Goal: Information Seeking & Learning: Learn about a topic

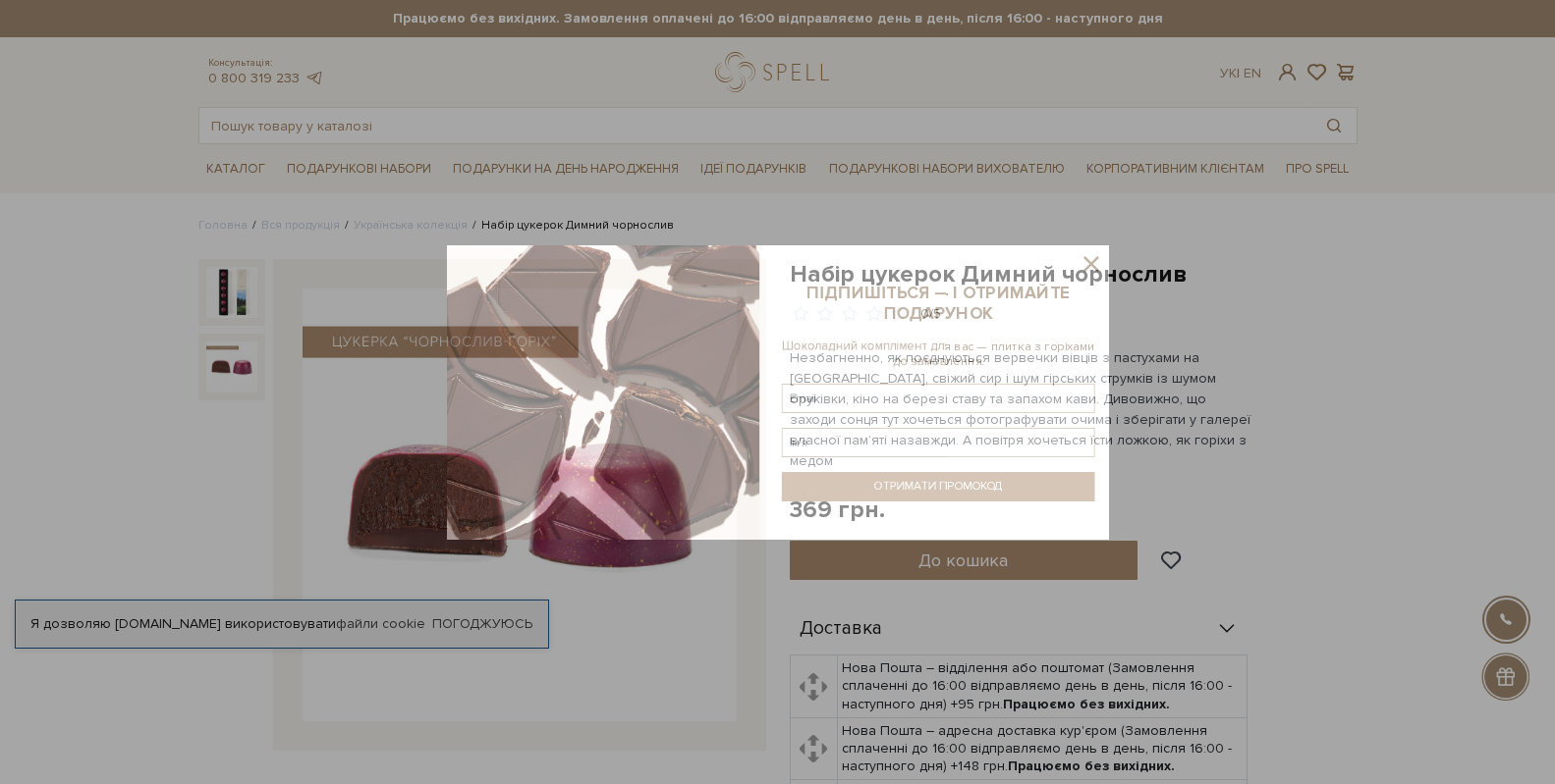
click at [239, 374] on div at bounding box center [778, 392] width 1555 height 784
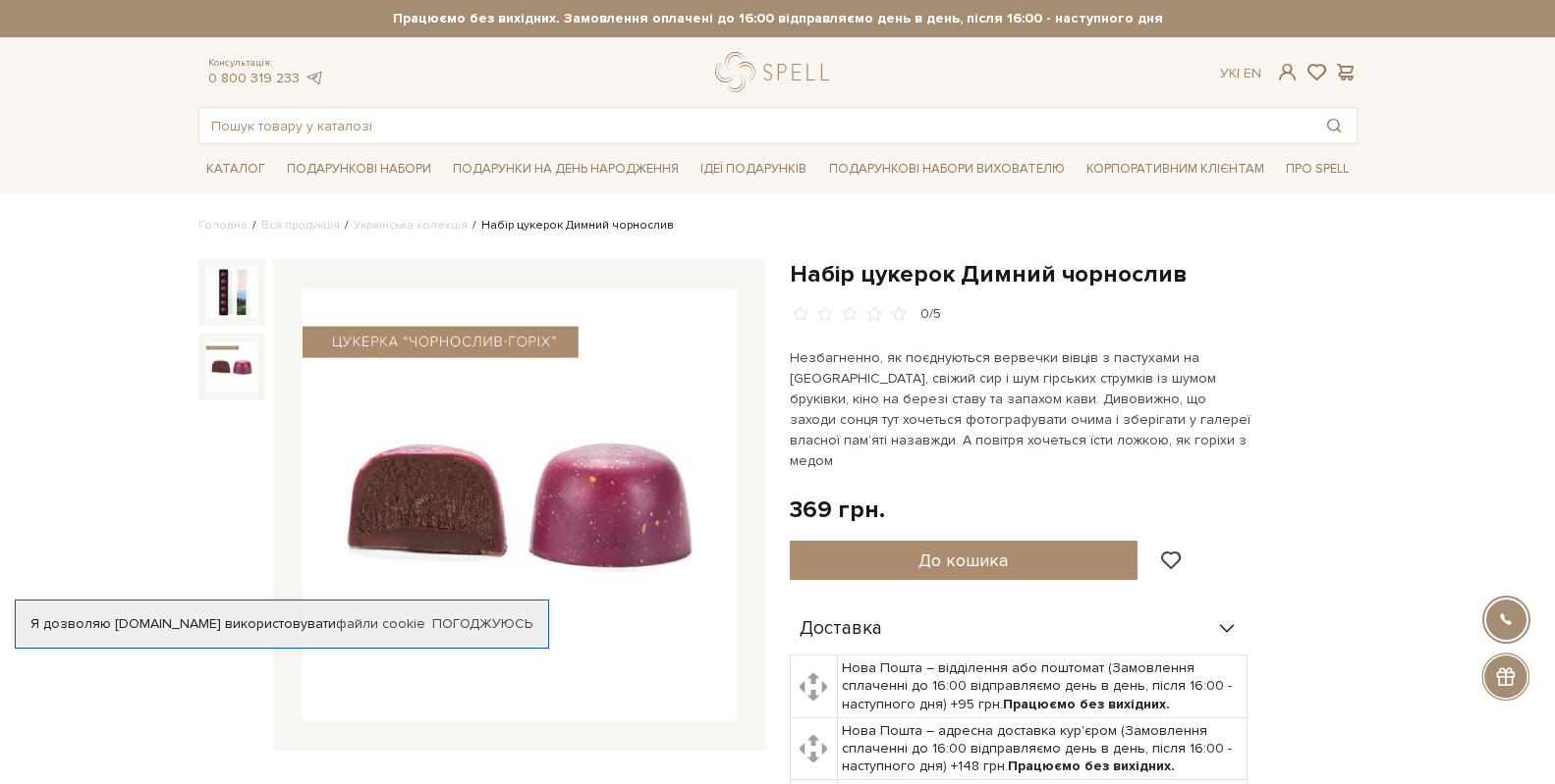
click at [243, 352] on img at bounding box center [231, 367] width 51 height 51
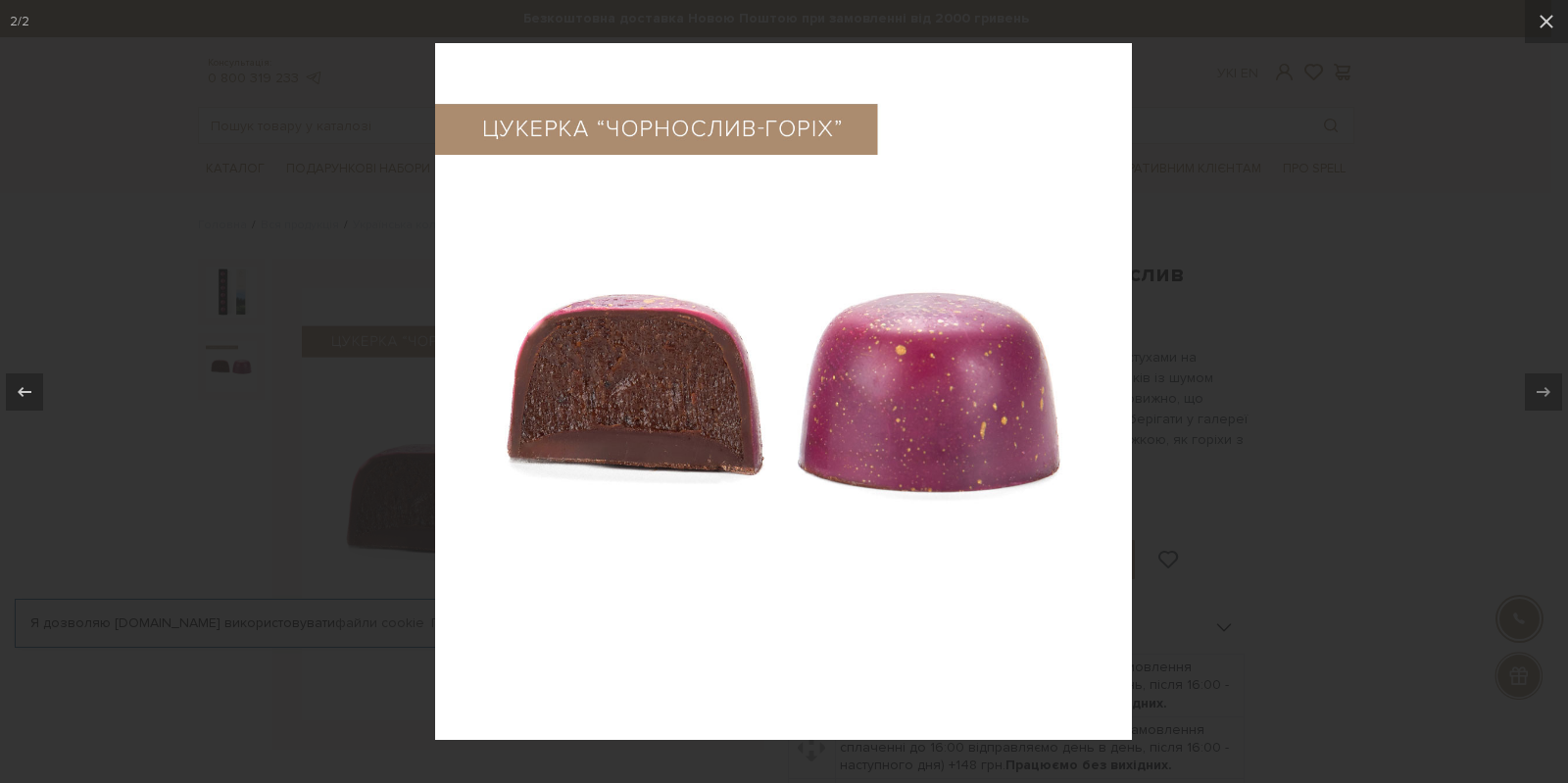
click at [1541, 383] on icon at bounding box center [1543, 392] width 24 height 24
click at [24, 388] on icon at bounding box center [25, 391] width 14 height 10
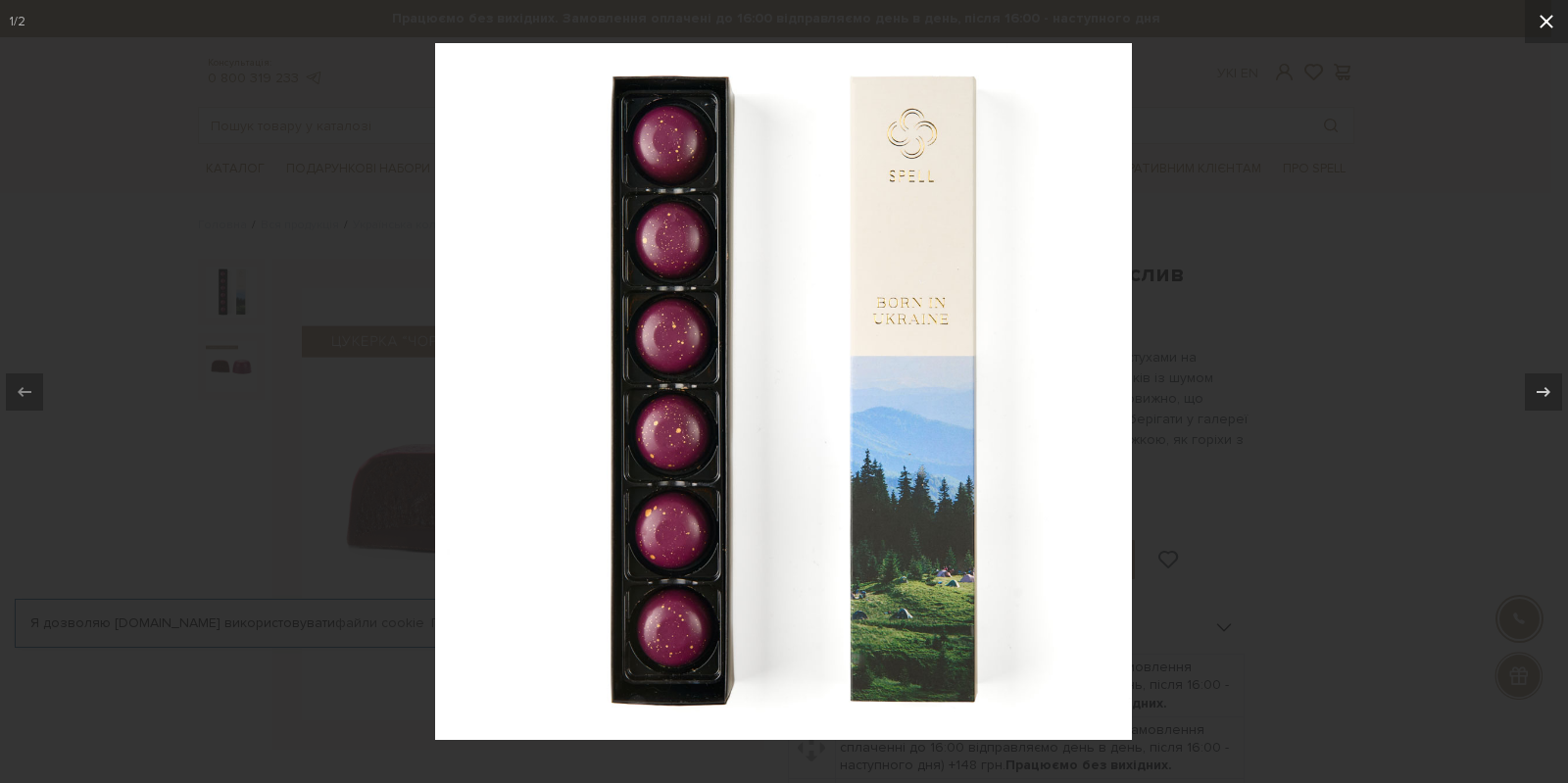
click at [1548, 17] on icon at bounding box center [1546, 22] width 24 height 24
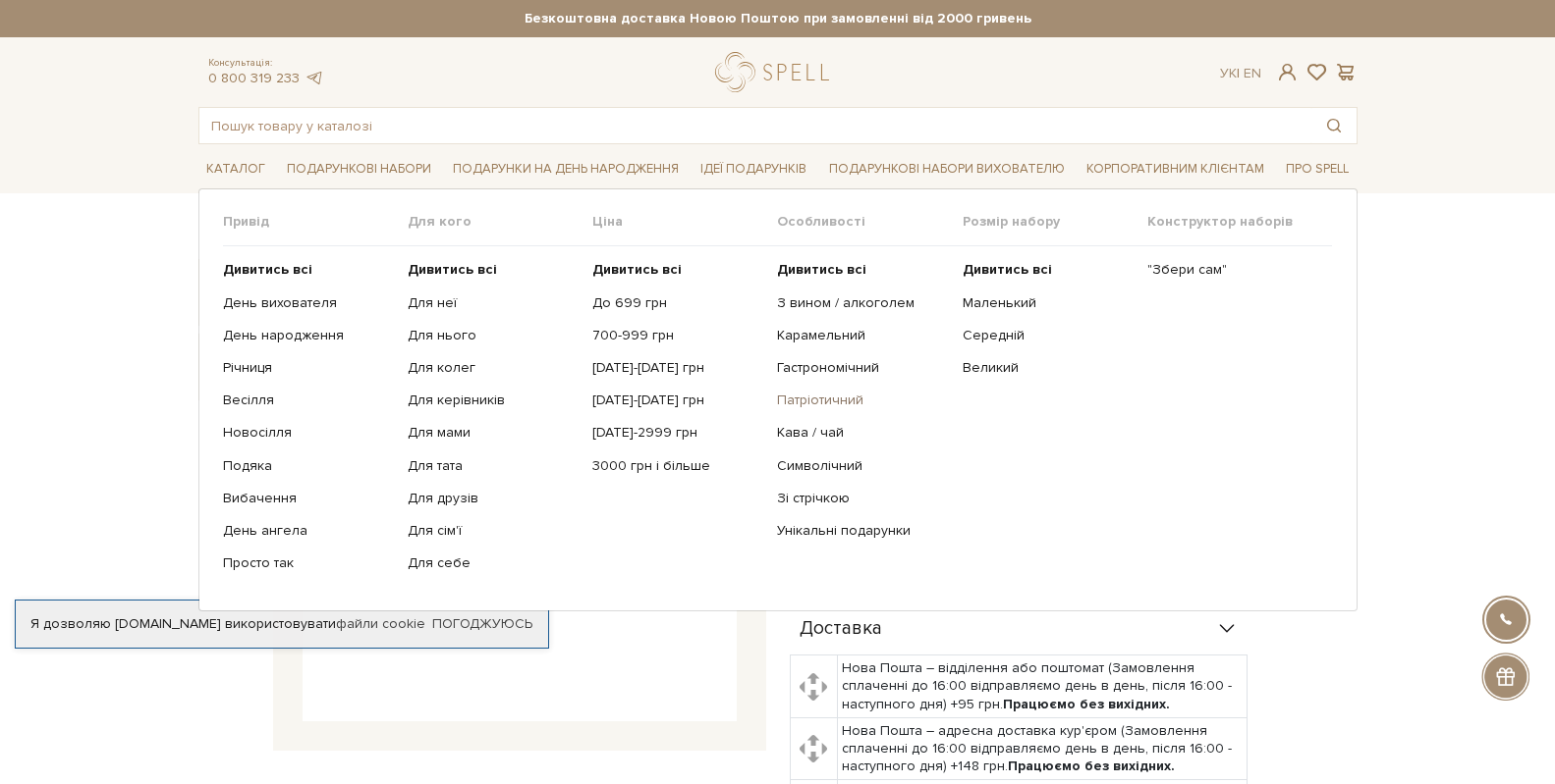
click at [824, 392] on link "Патріотичний" at bounding box center [861, 400] width 170 height 18
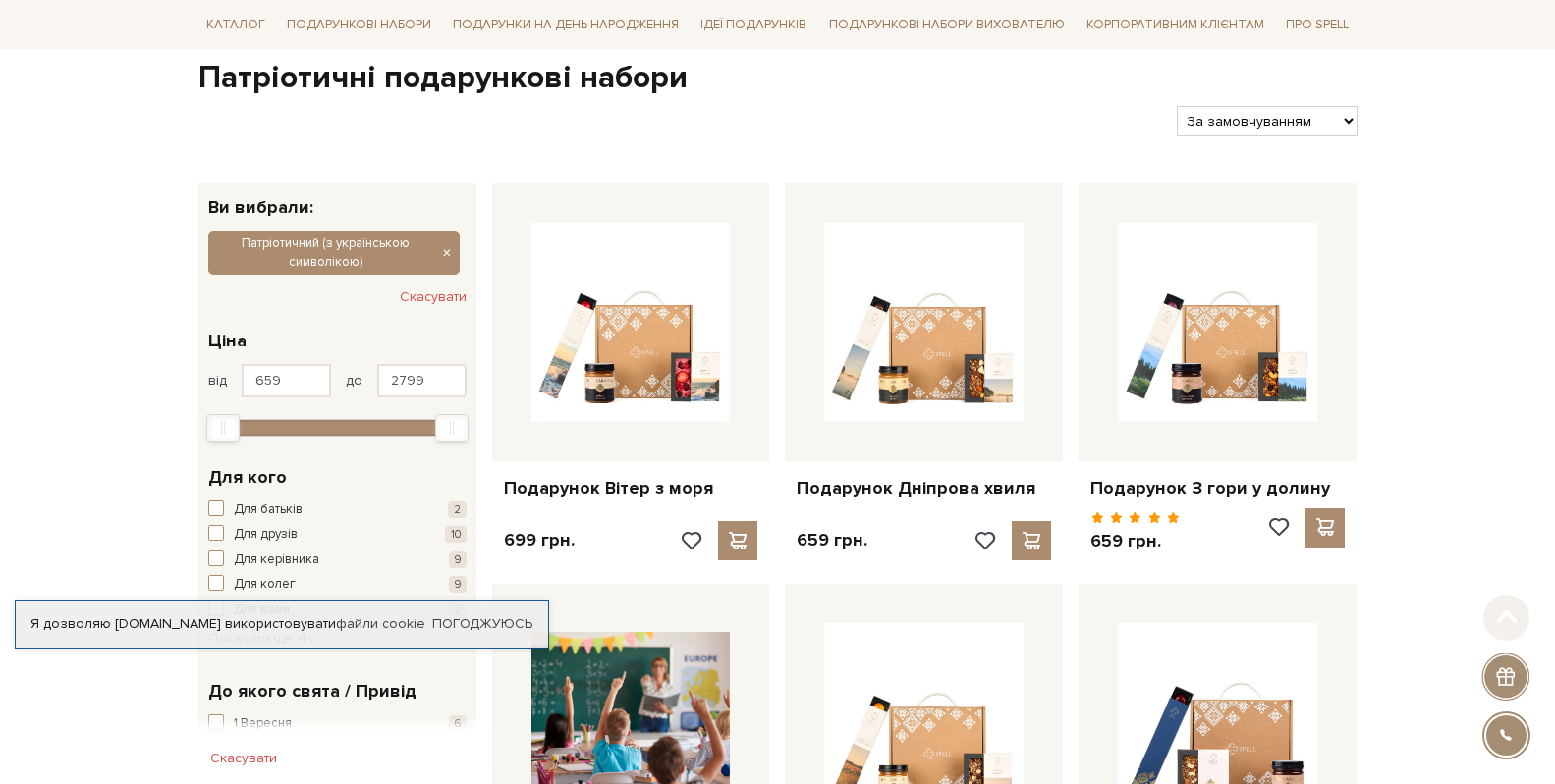
scroll to position [294, 0]
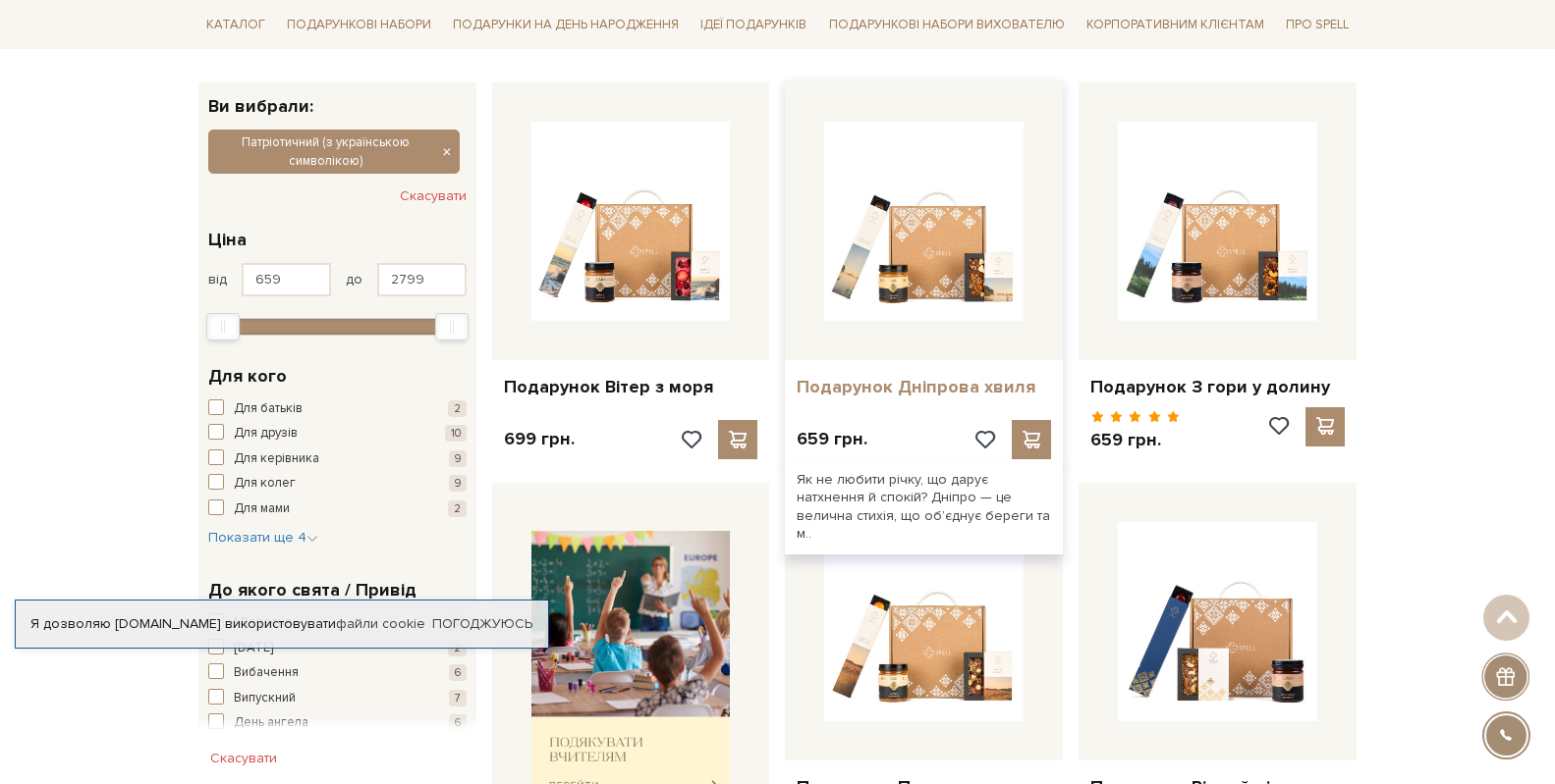
click at [987, 383] on link "Подарунок Дніпрова хвиля" at bounding box center [924, 387] width 255 height 23
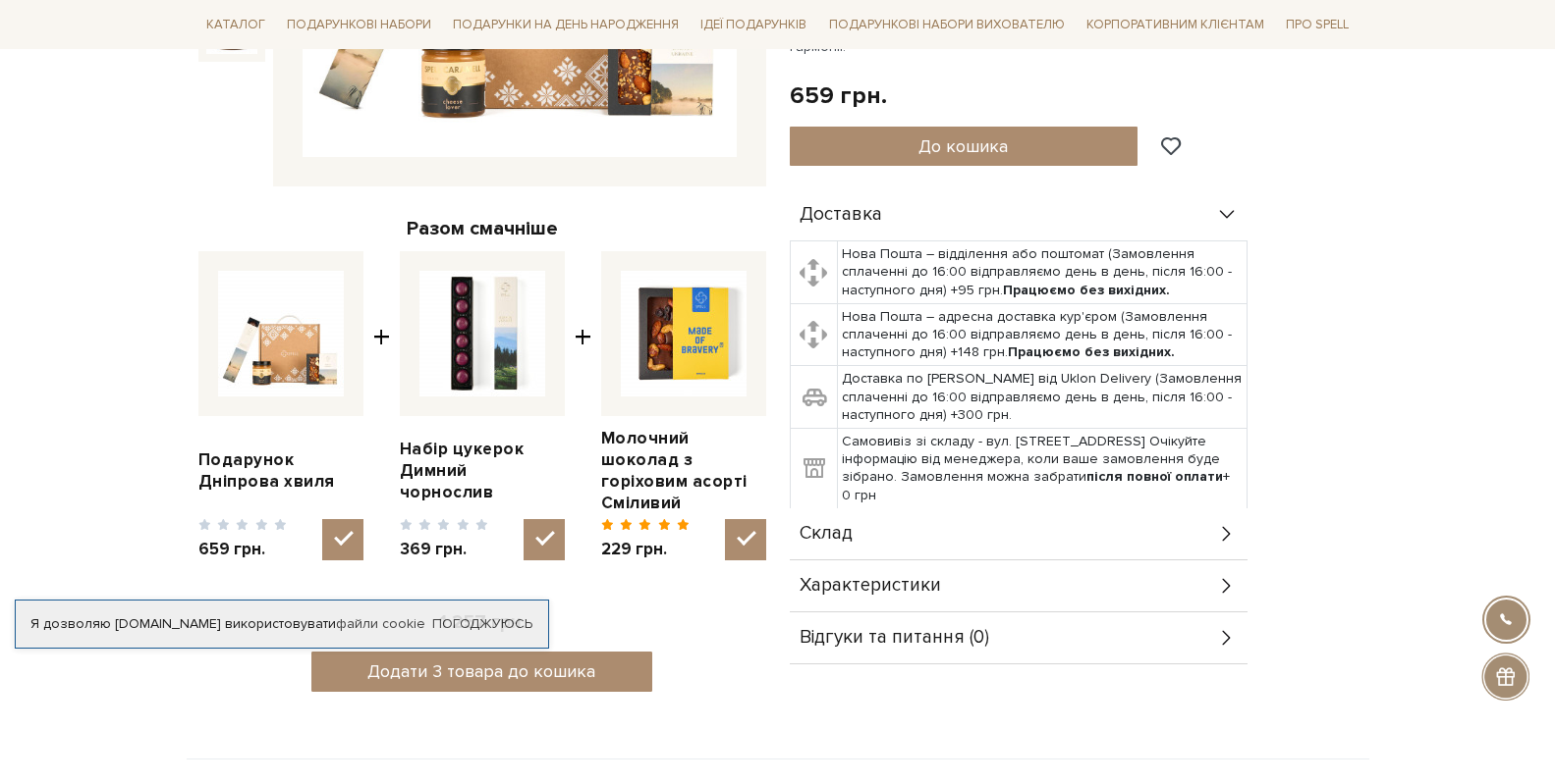
scroll to position [687, 0]
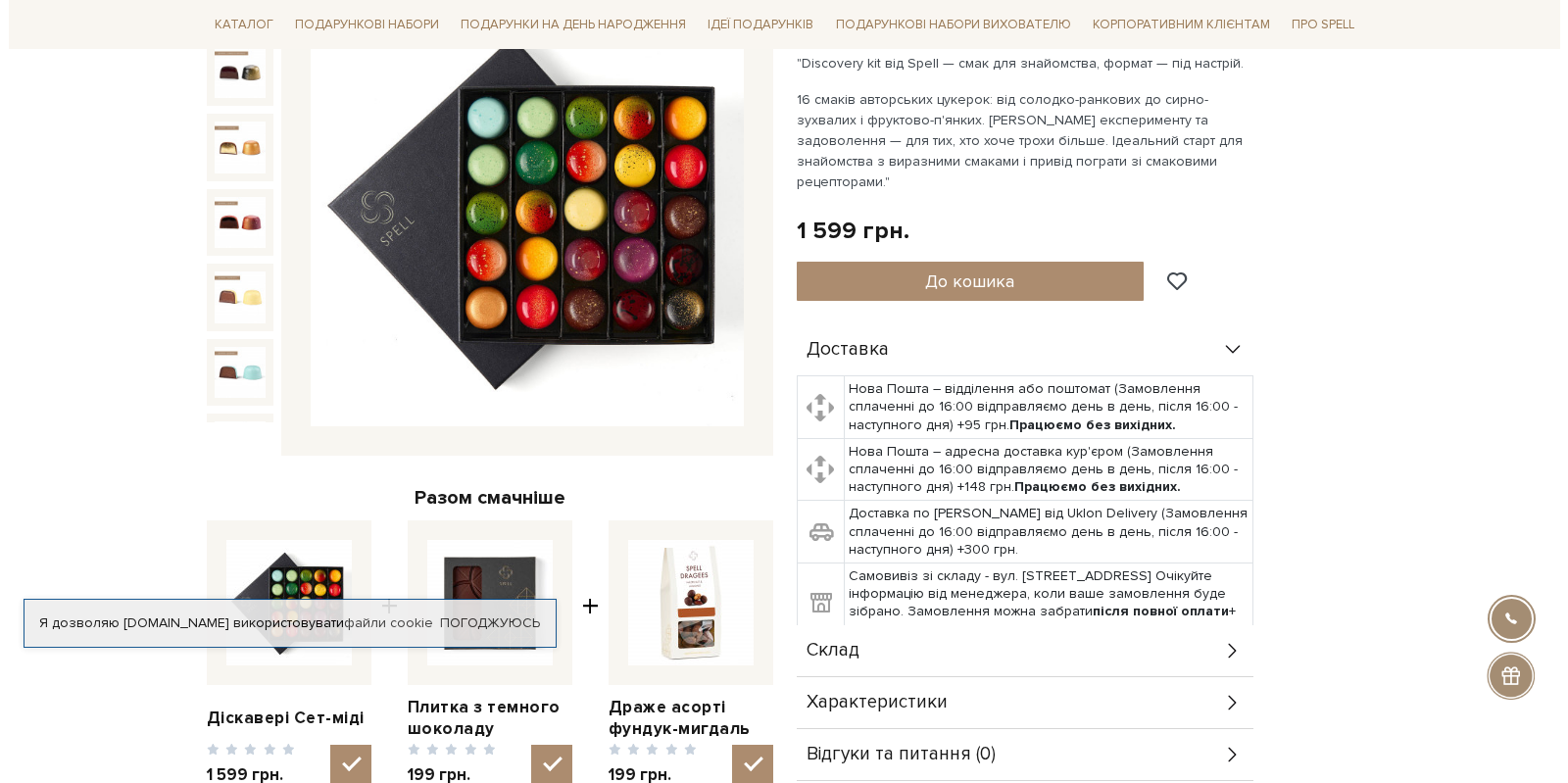
scroll to position [196, 0]
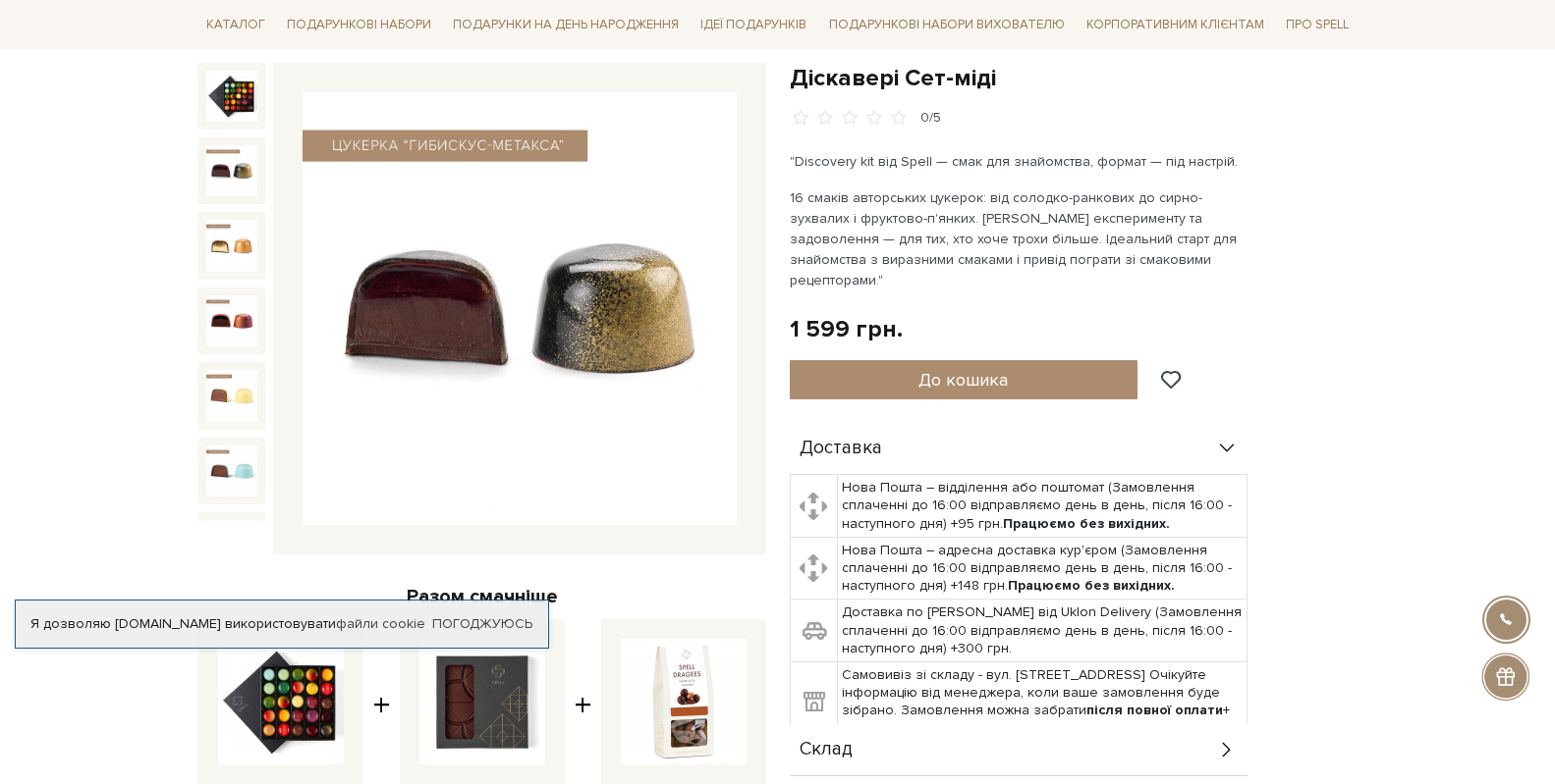
click at [236, 146] on img at bounding box center [231, 170] width 51 height 51
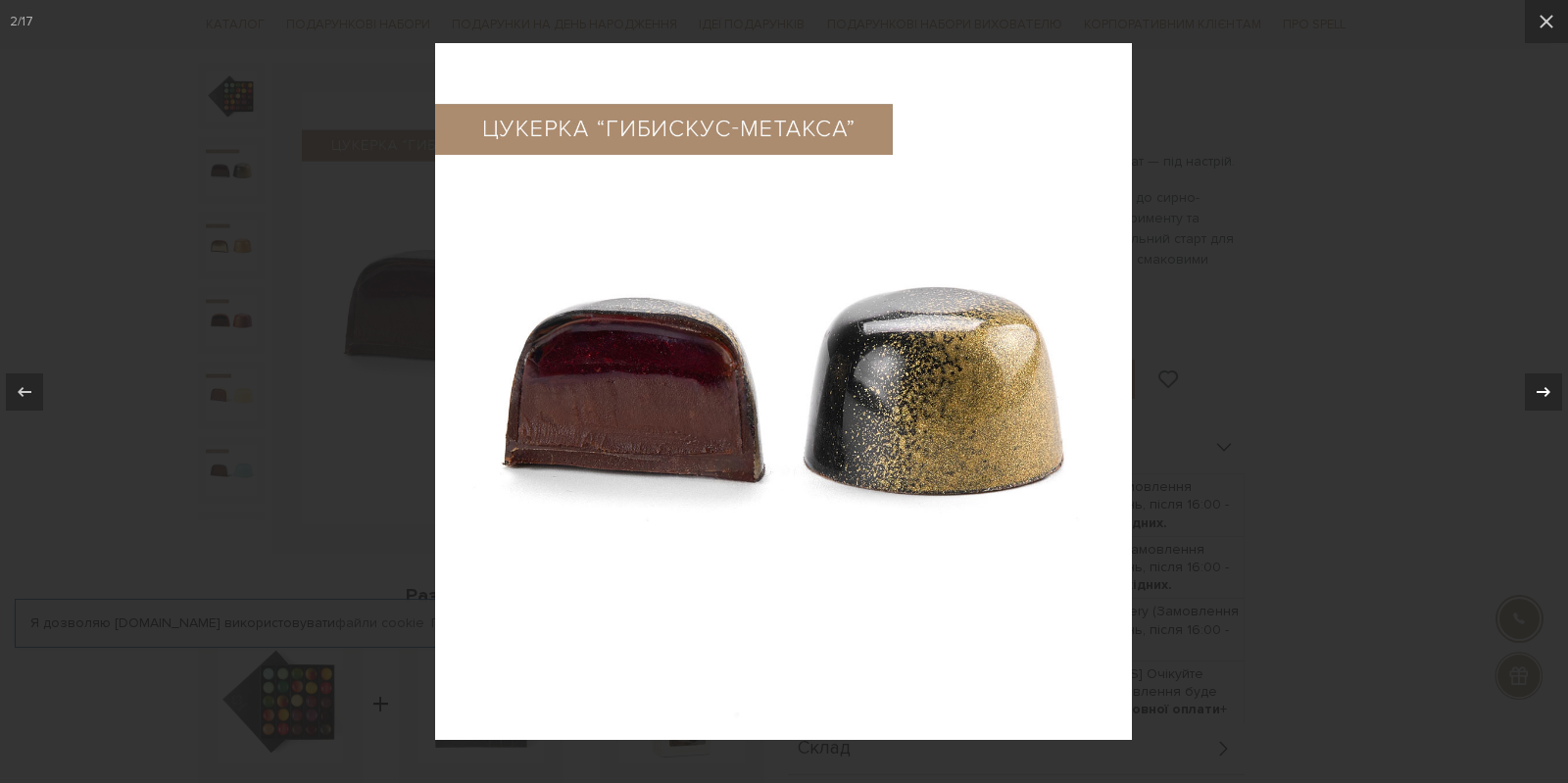
click at [1538, 387] on icon at bounding box center [1543, 392] width 24 height 24
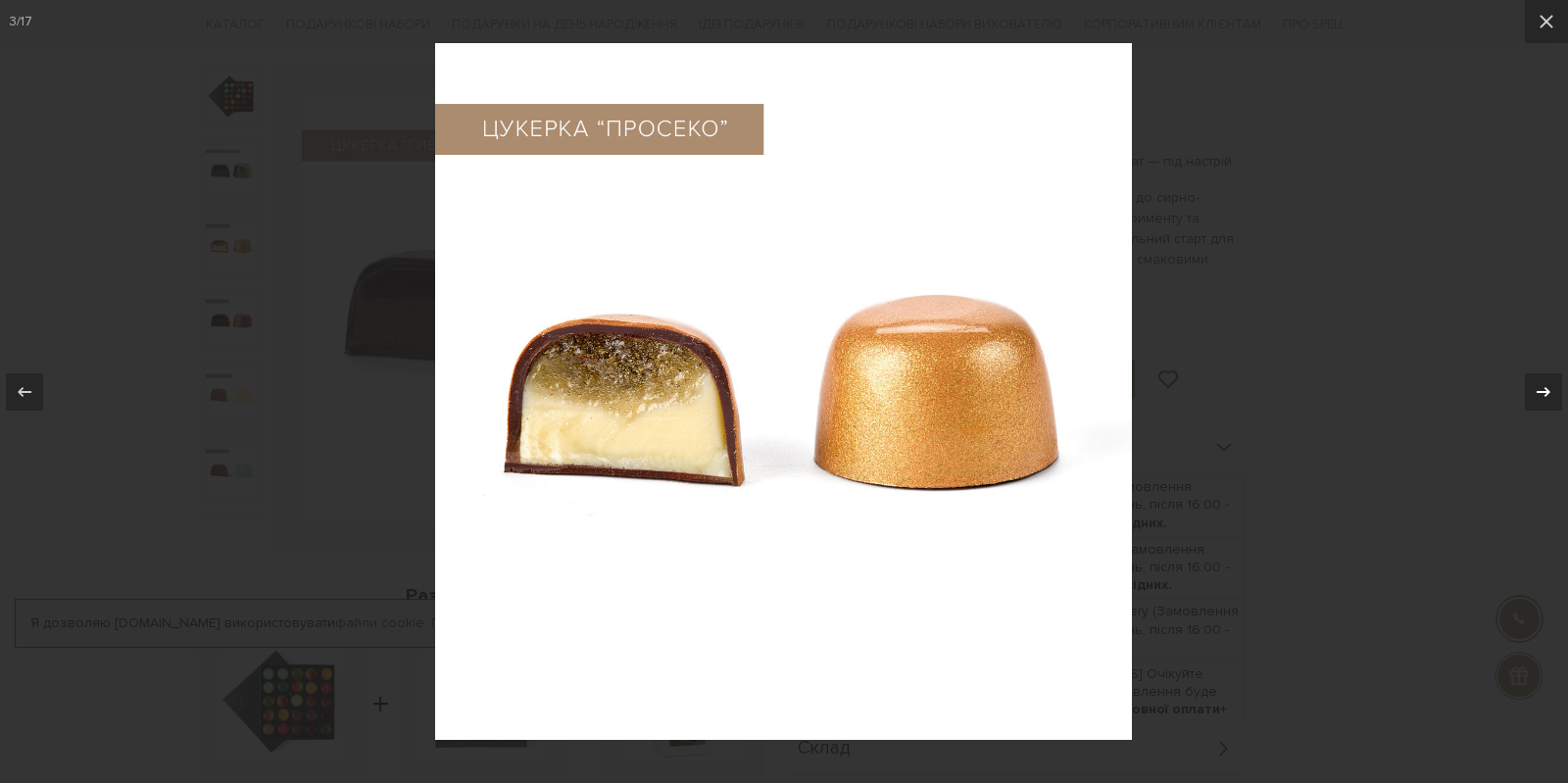
click at [1538, 387] on icon at bounding box center [1543, 392] width 24 height 24
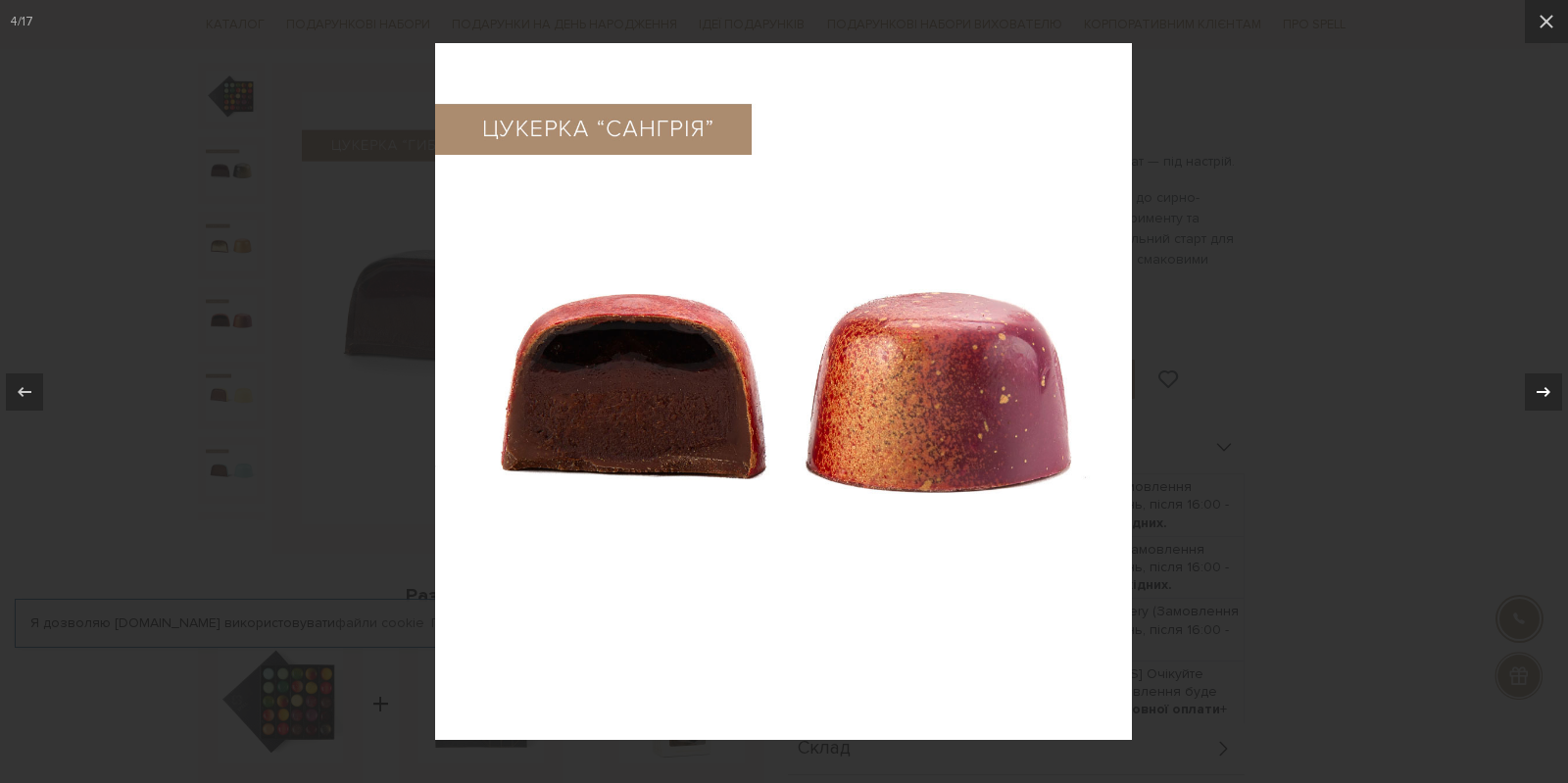
click at [1538, 387] on icon at bounding box center [1543, 392] width 24 height 24
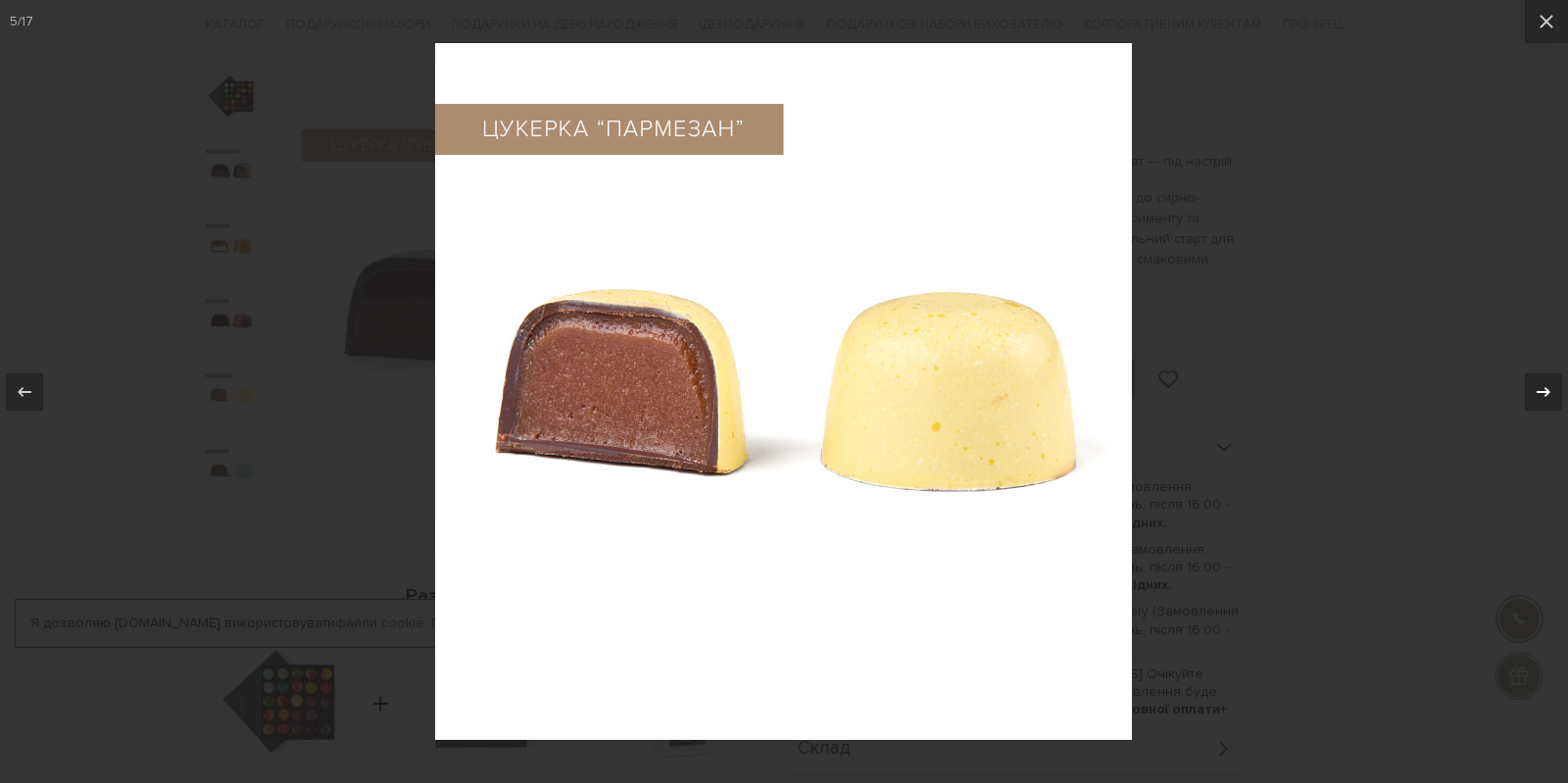
click at [1538, 387] on icon at bounding box center [1543, 392] width 24 height 24
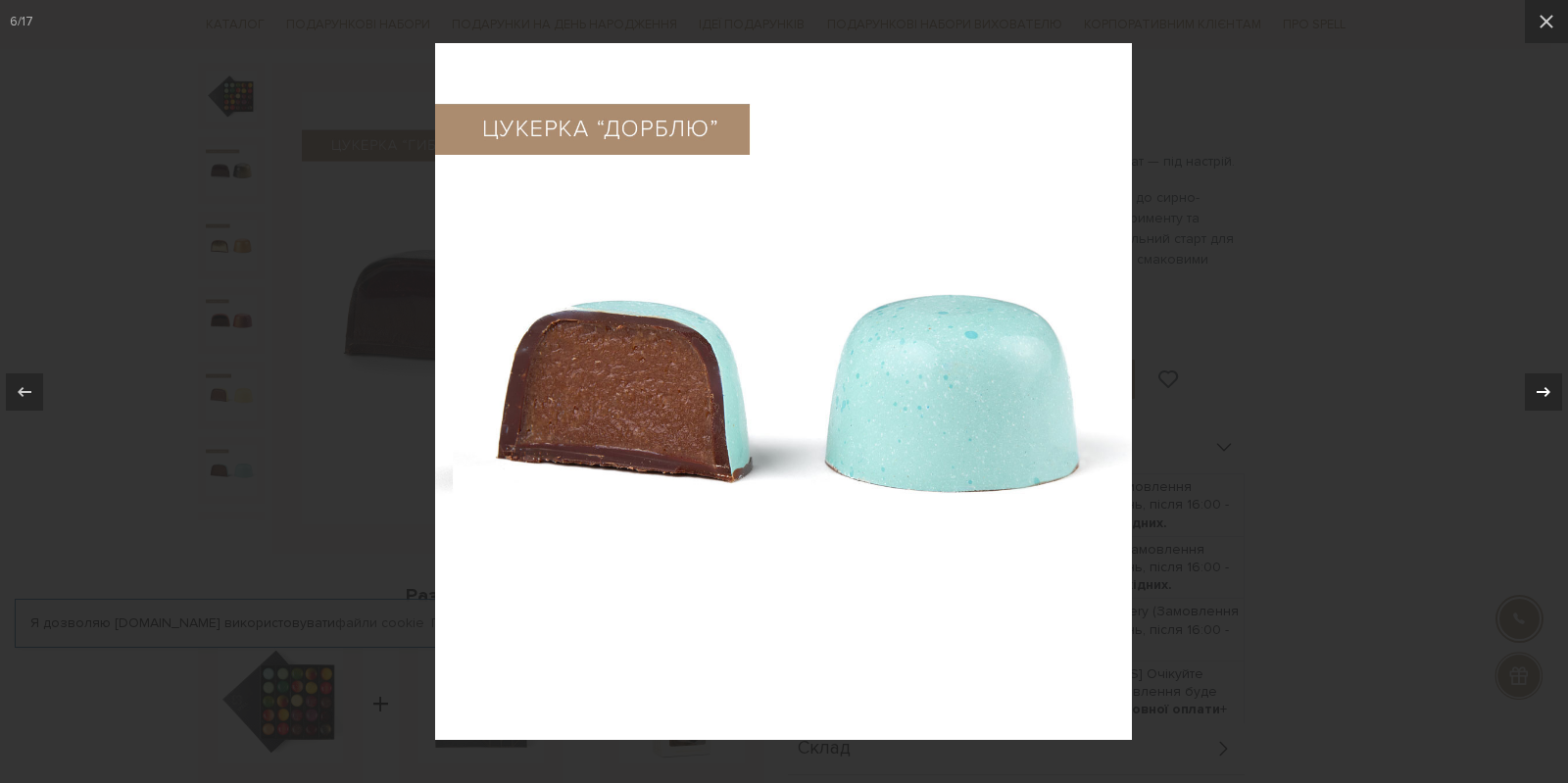
click at [1538, 387] on icon at bounding box center [1543, 392] width 24 height 24
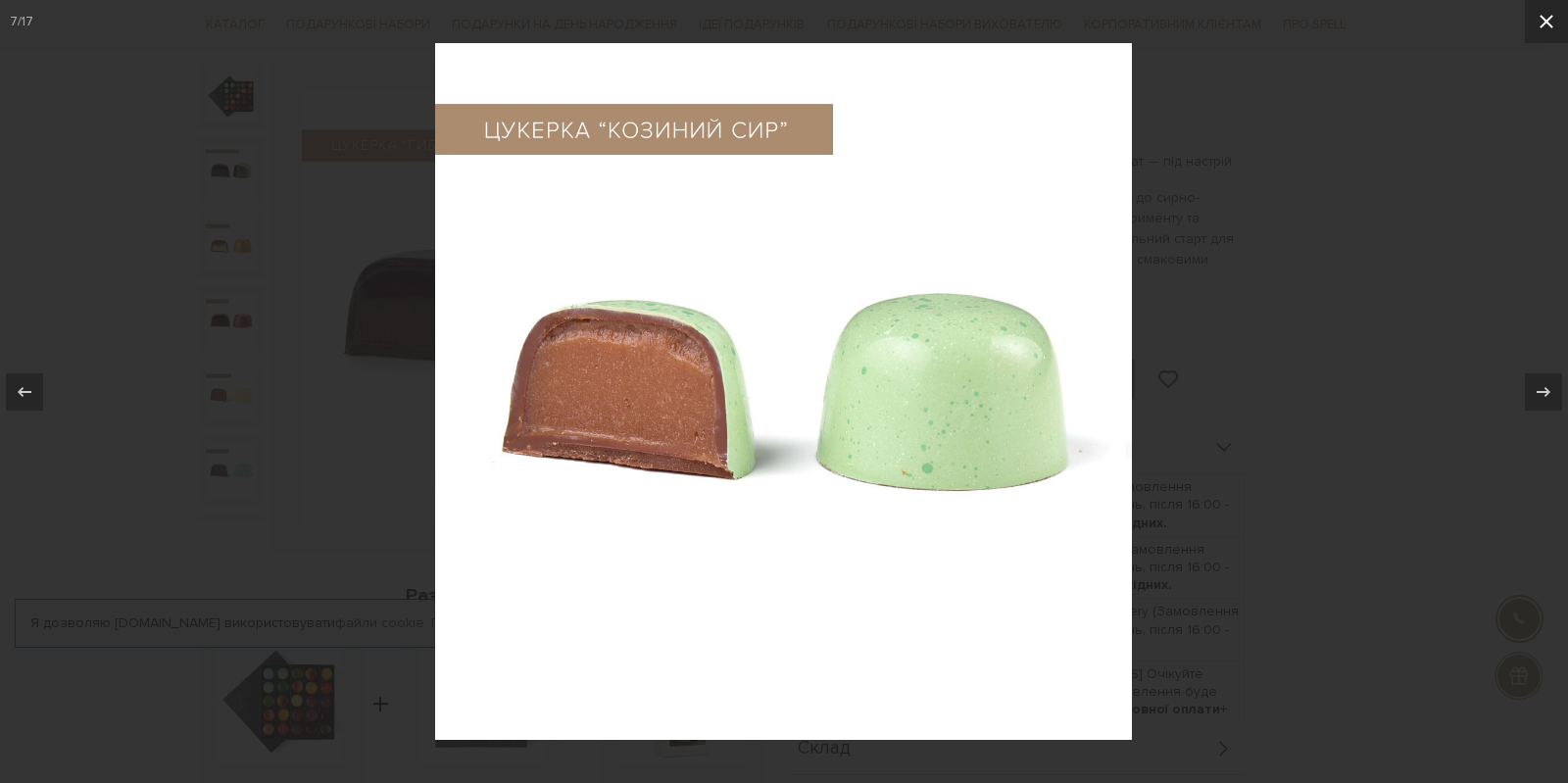
click at [1545, 21] on icon at bounding box center [1546, 22] width 14 height 14
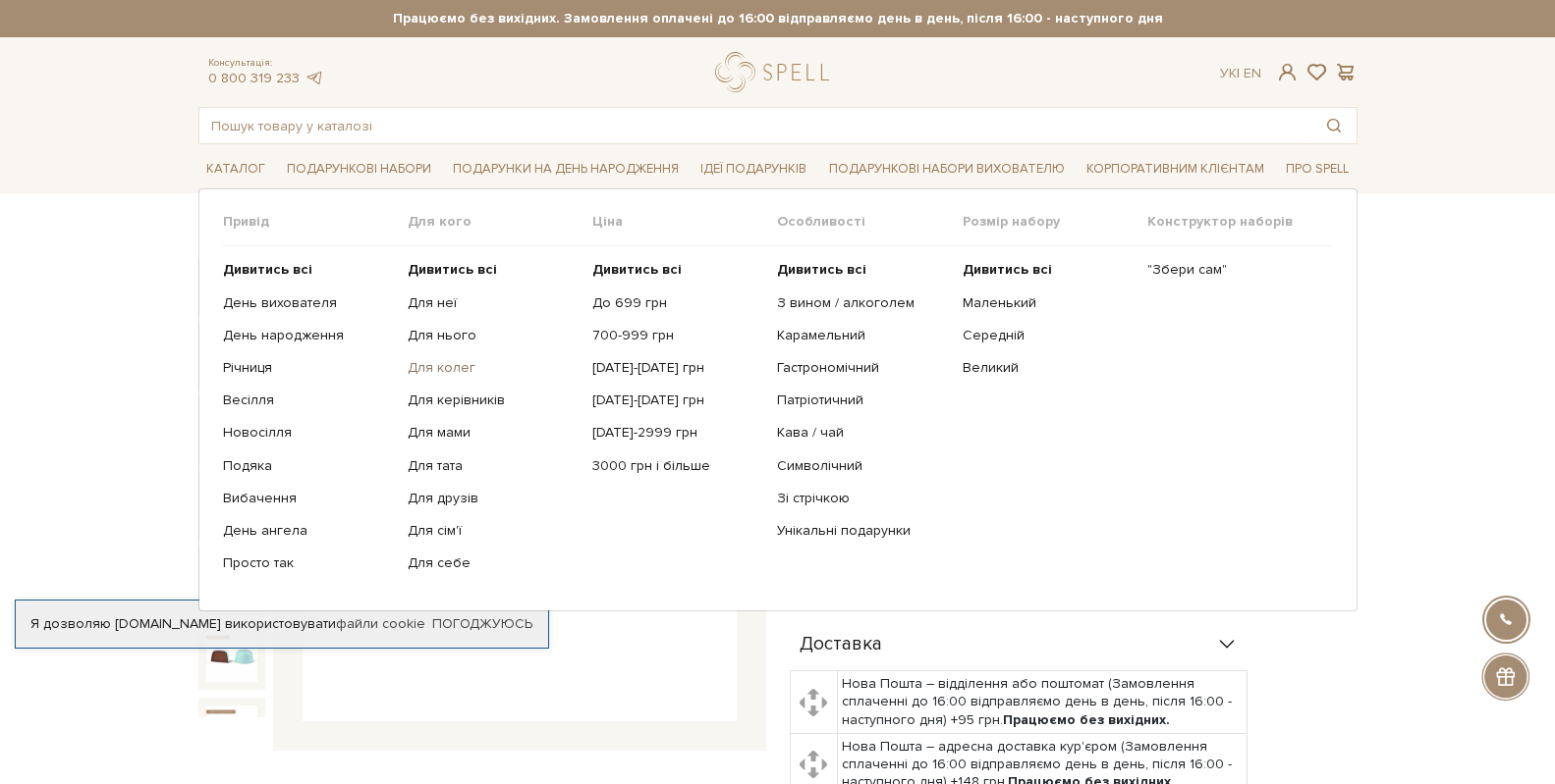
click at [431, 366] on link "Для колег" at bounding box center [492, 369] width 170 height 18
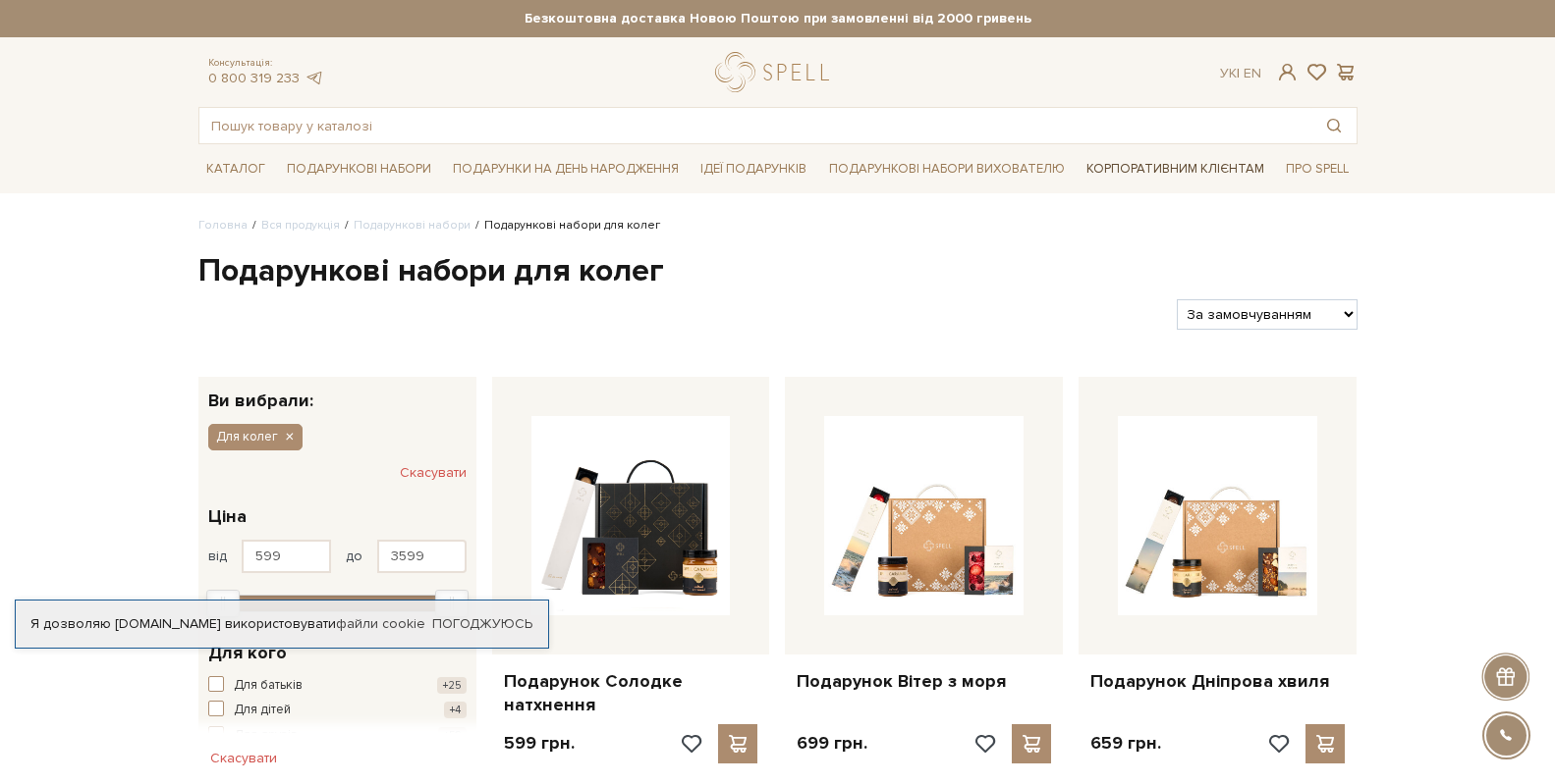
click at [1140, 162] on link "Корпоративним клієнтам" at bounding box center [1175, 169] width 194 height 34
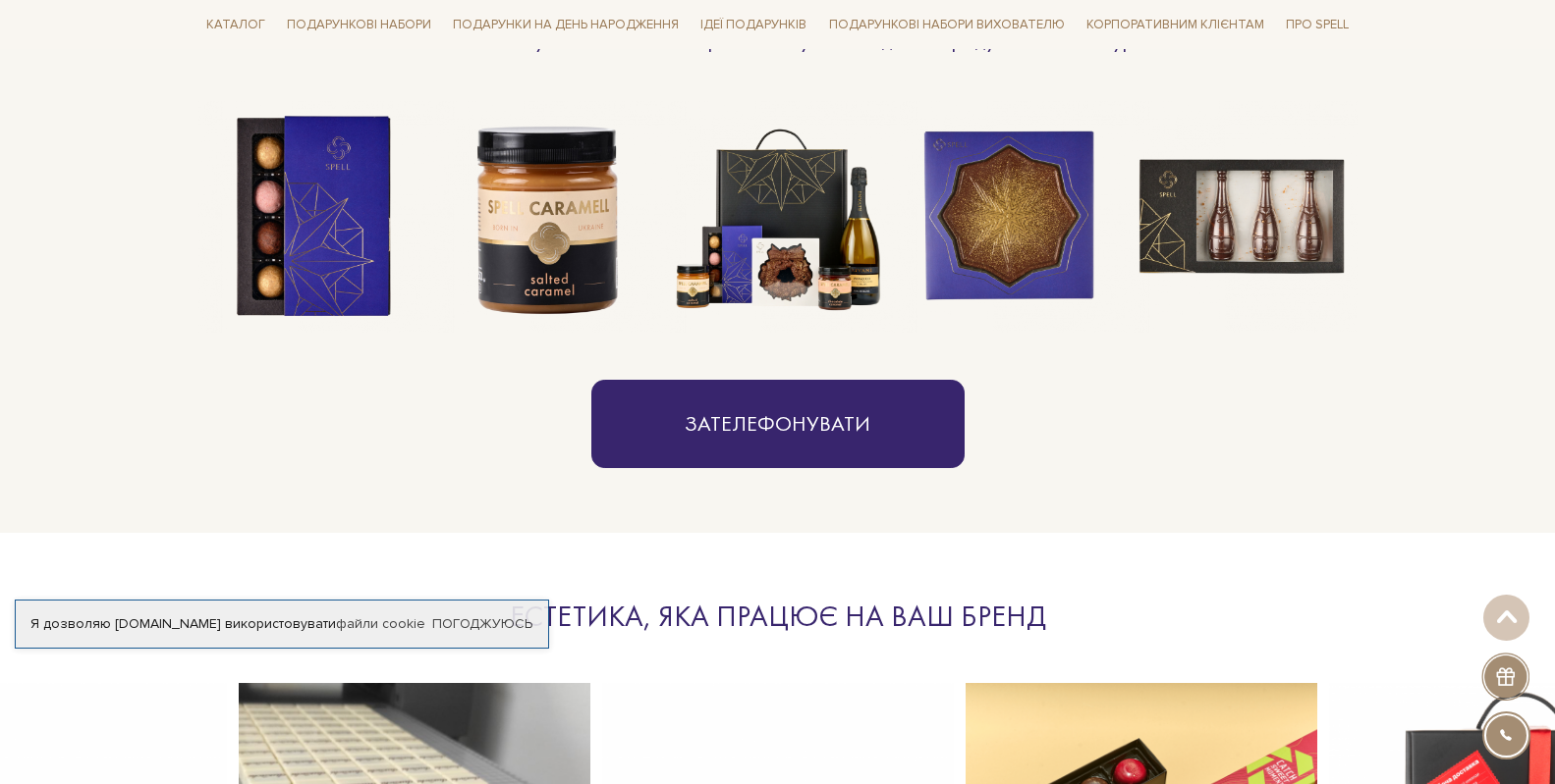
scroll to position [1668, 0]
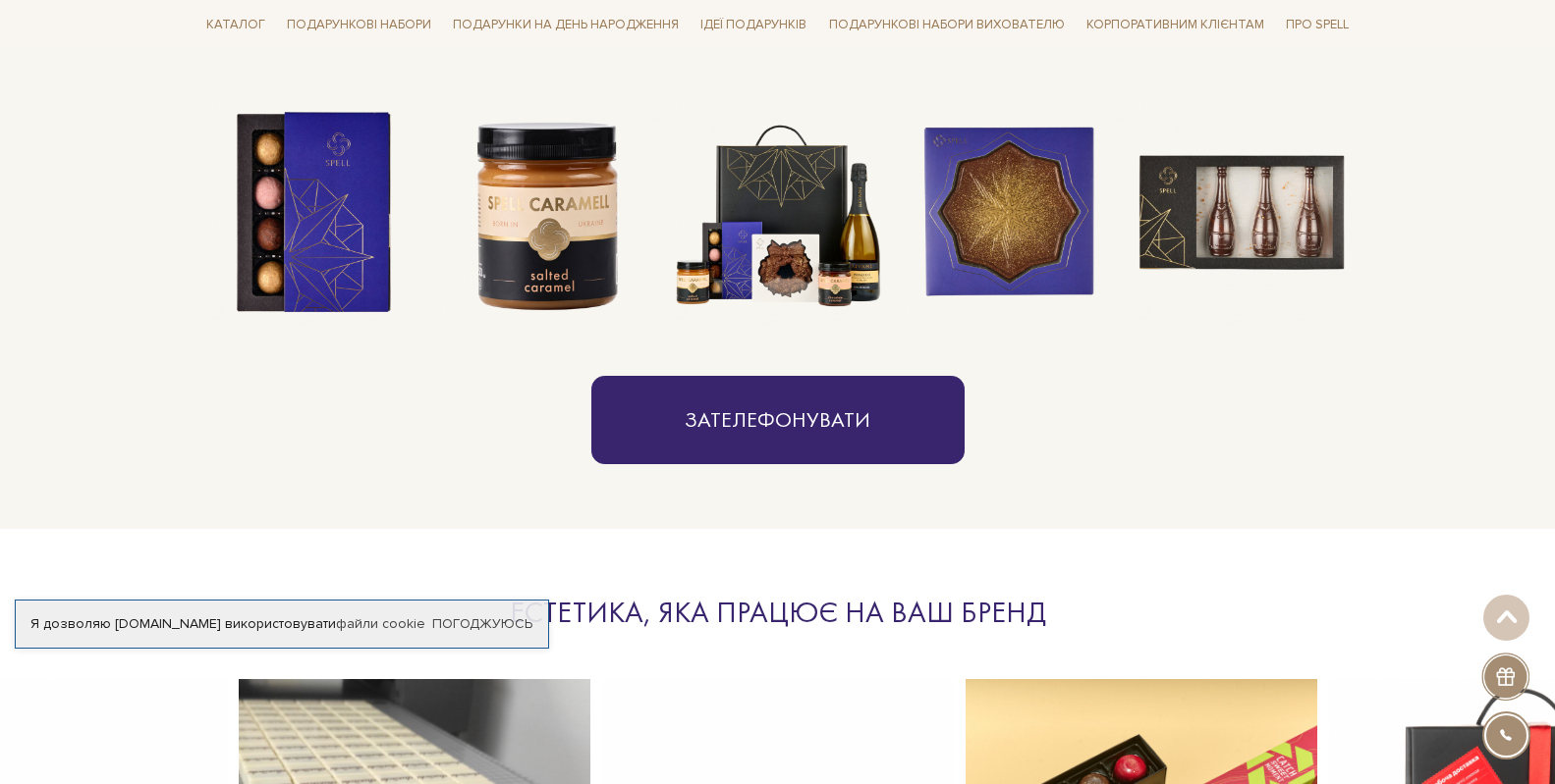
click at [1219, 216] on img at bounding box center [1241, 213] width 232 height 232
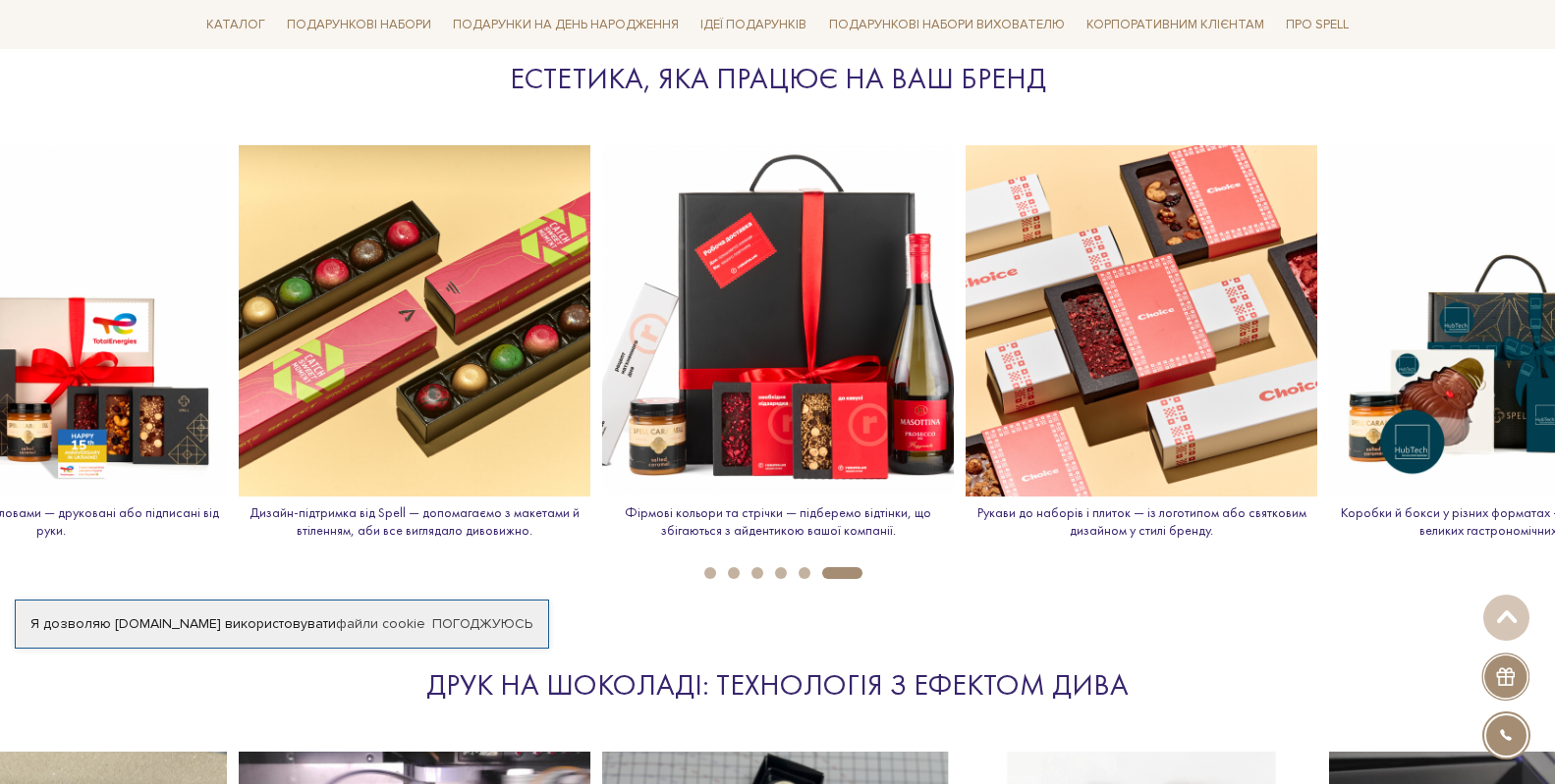
scroll to position [2159, 0]
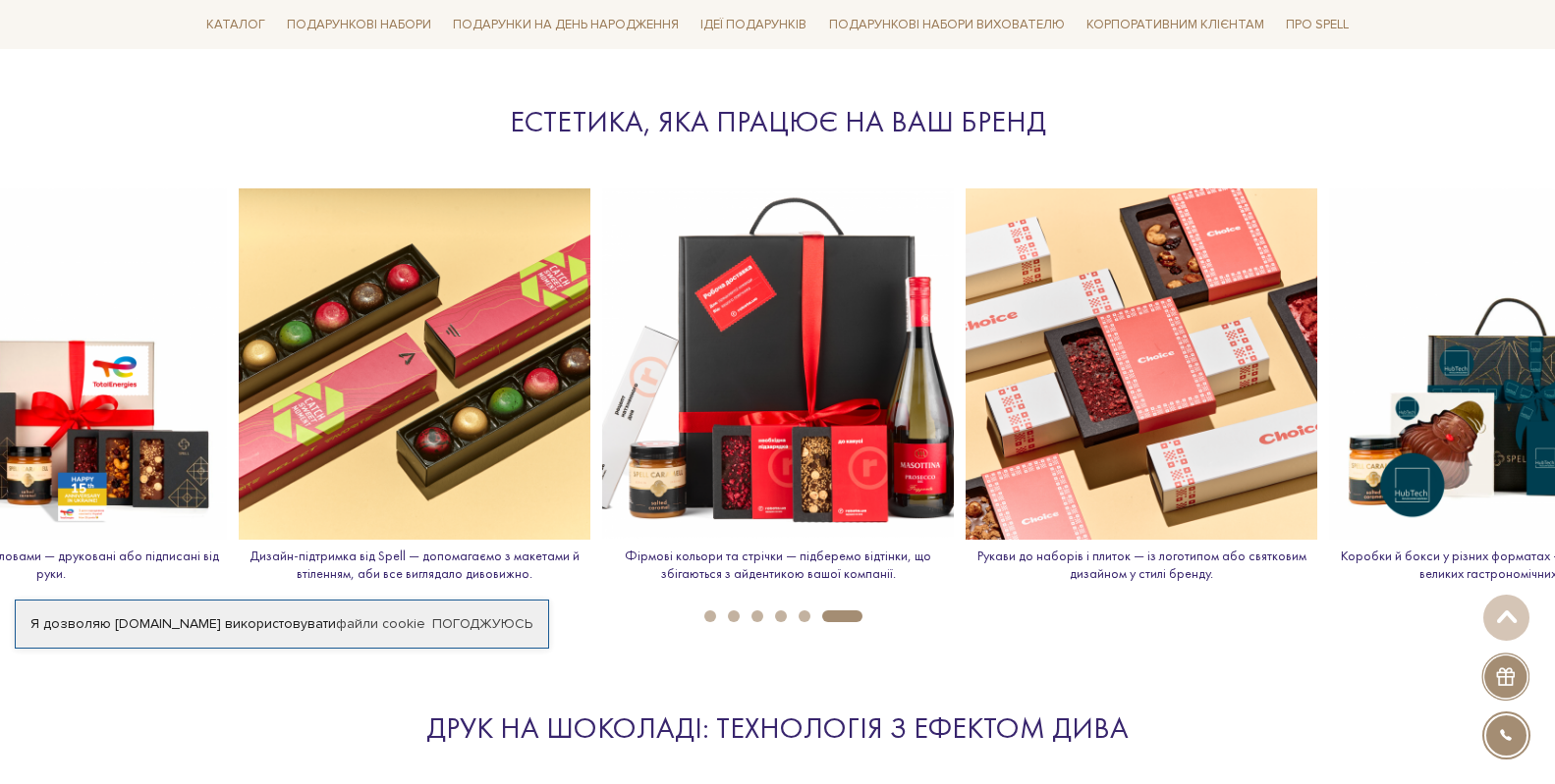
click at [804, 615] on button "5" at bounding box center [804, 616] width 12 height 12
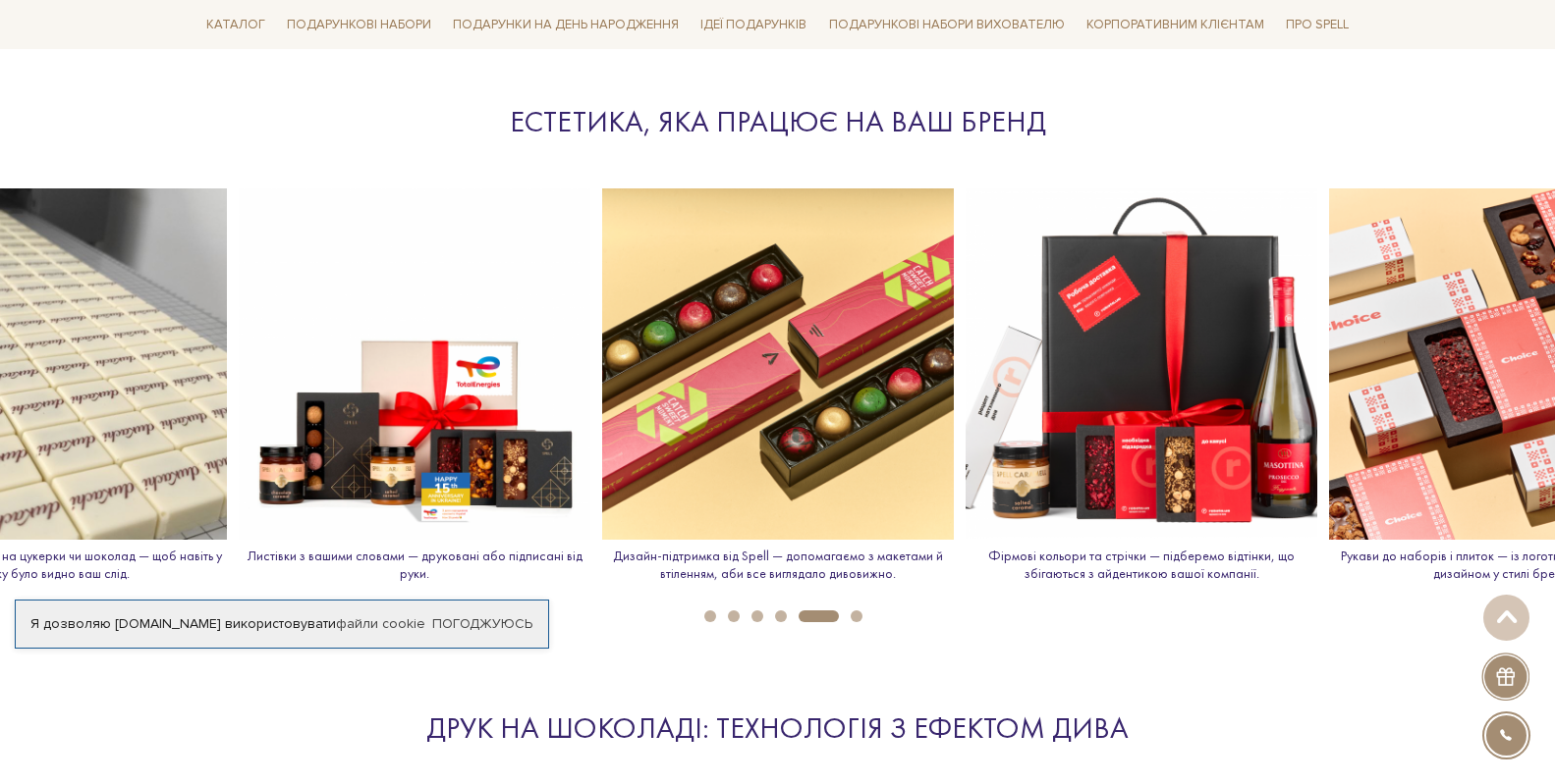
click at [776, 616] on button "4" at bounding box center [780, 616] width 12 height 12
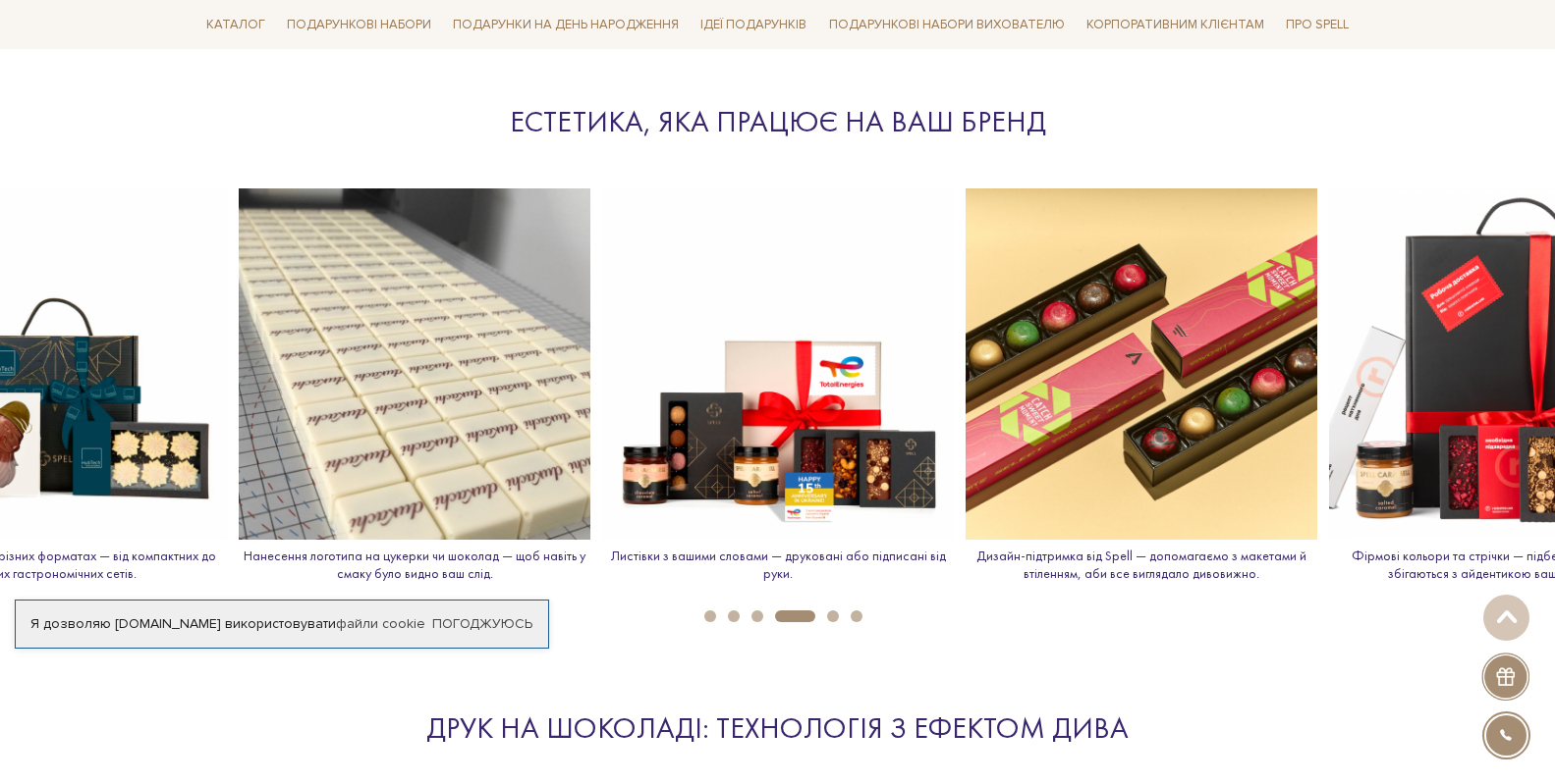
click at [753, 616] on button "3" at bounding box center [758, 616] width 12 height 12
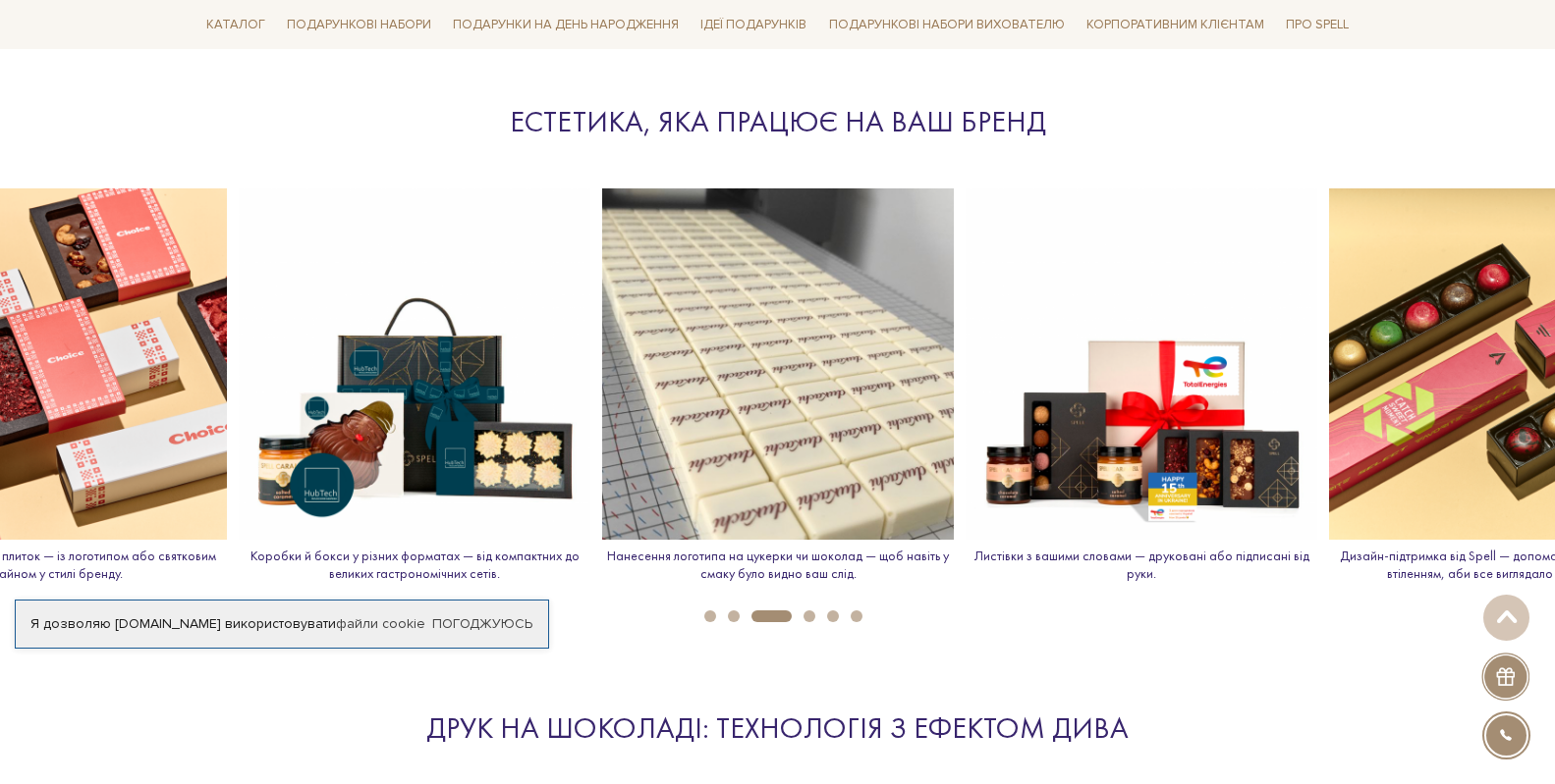
click at [727, 616] on li "2" at bounding box center [728, 616] width 24 height 12
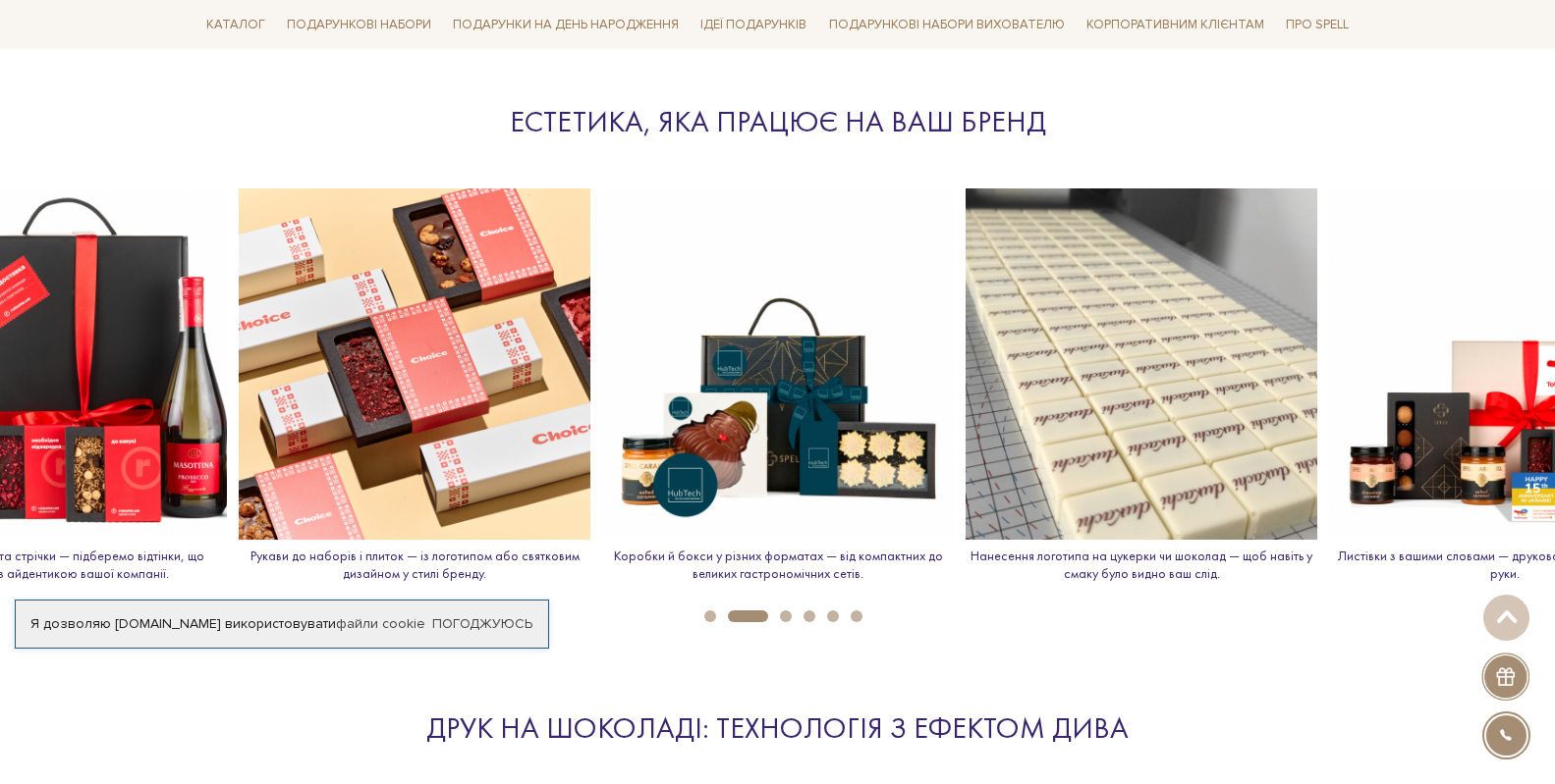
click at [709, 619] on button "1" at bounding box center [710, 616] width 12 height 12
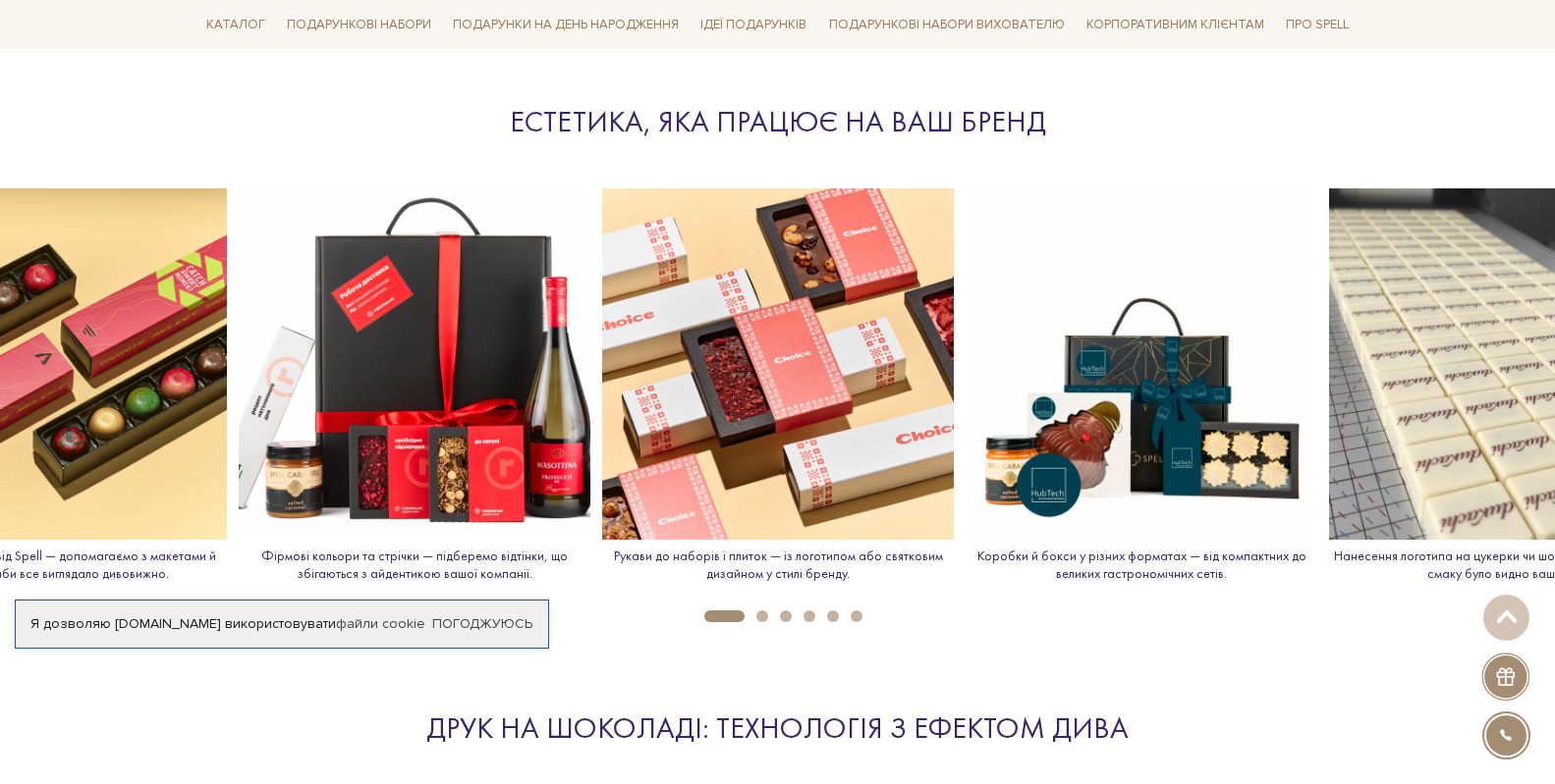
click at [481, 451] on img at bounding box center [415, 365] width 352 height 352
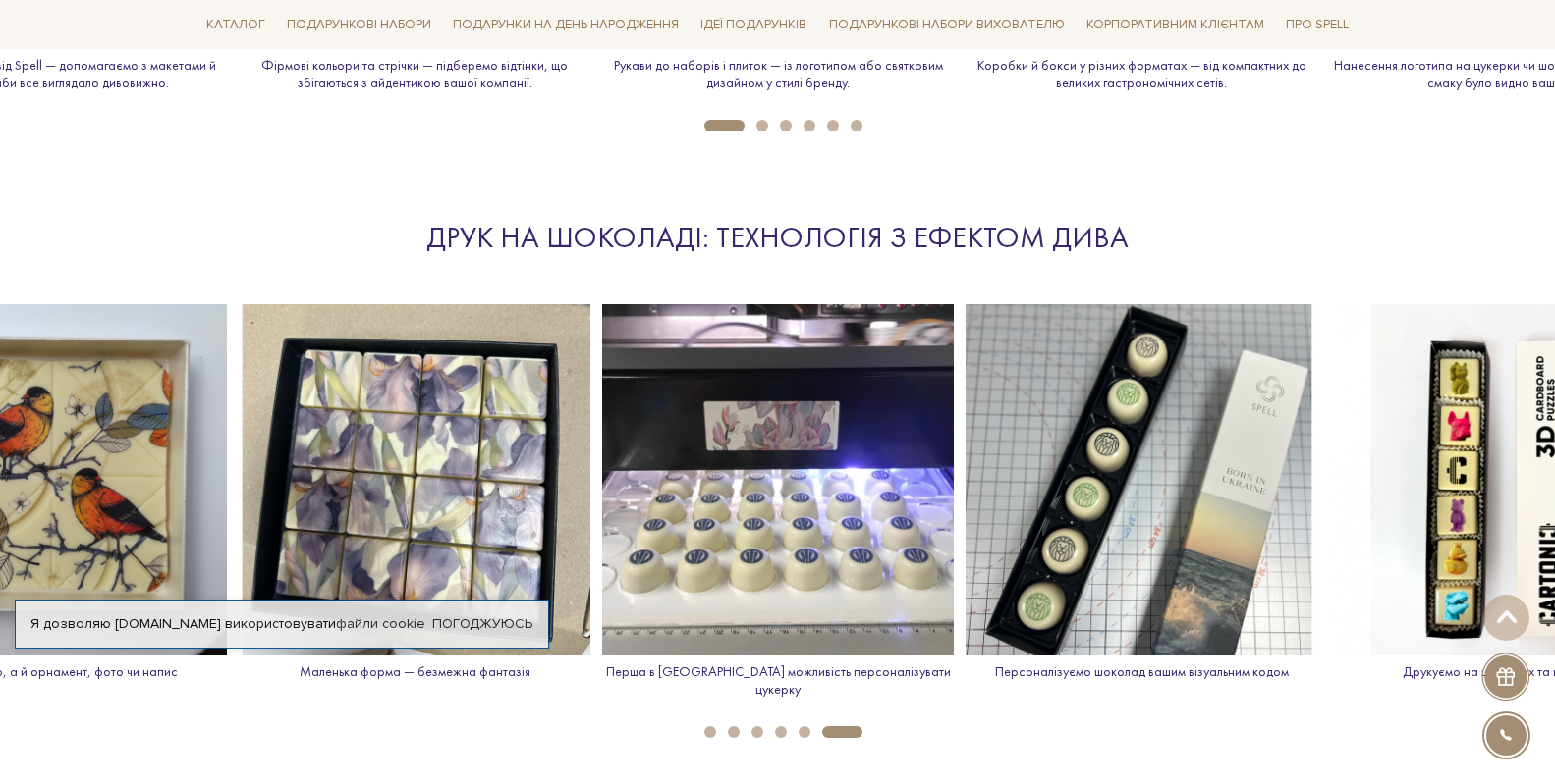
click at [797, 726] on li "5" at bounding box center [798, 732] width 24 height 12
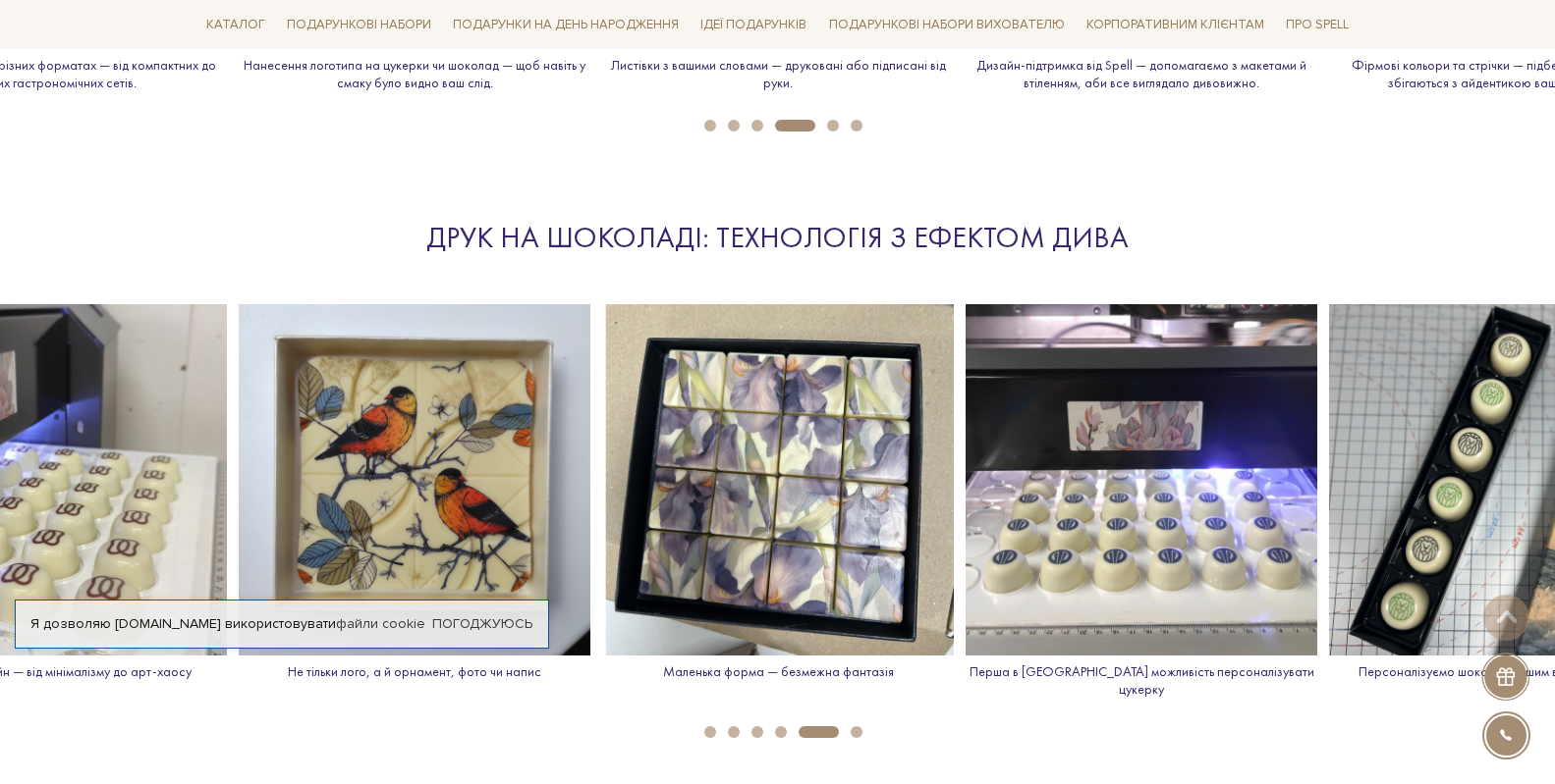
click at [779, 726] on button "4" at bounding box center [780, 732] width 12 height 12
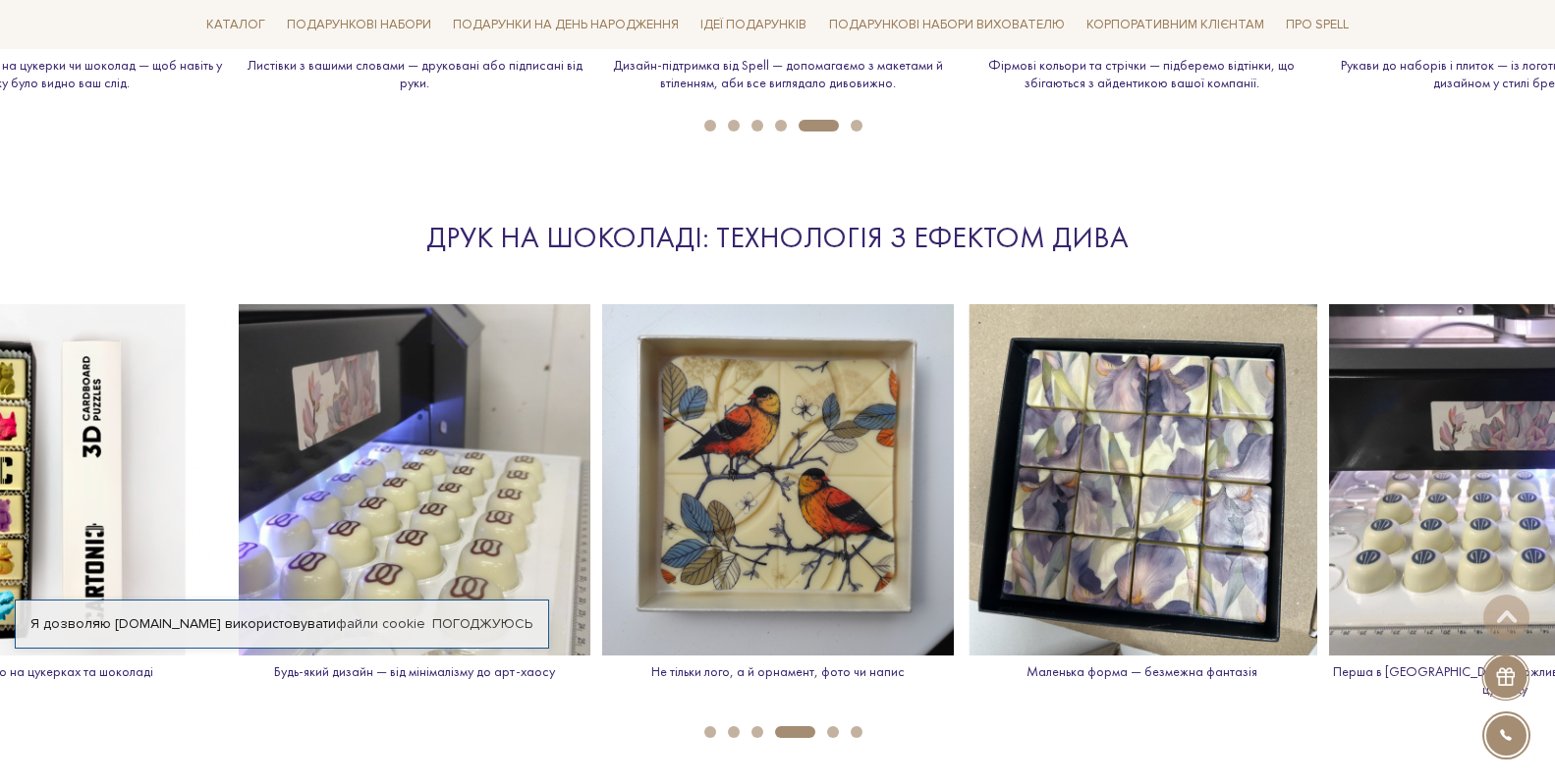
click at [753, 726] on button "3" at bounding box center [758, 732] width 12 height 12
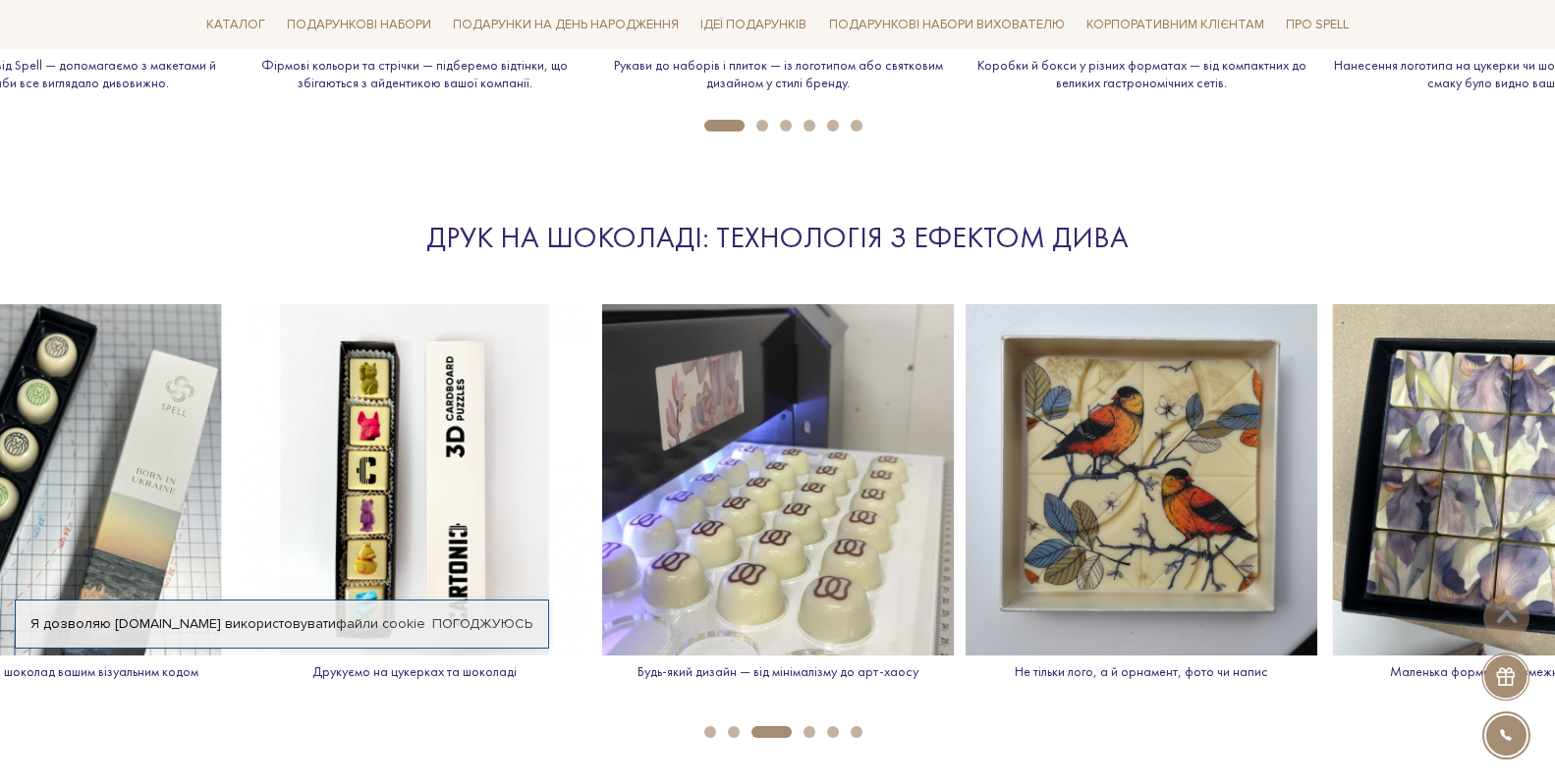
click at [735, 726] on button "2" at bounding box center [734, 732] width 12 height 12
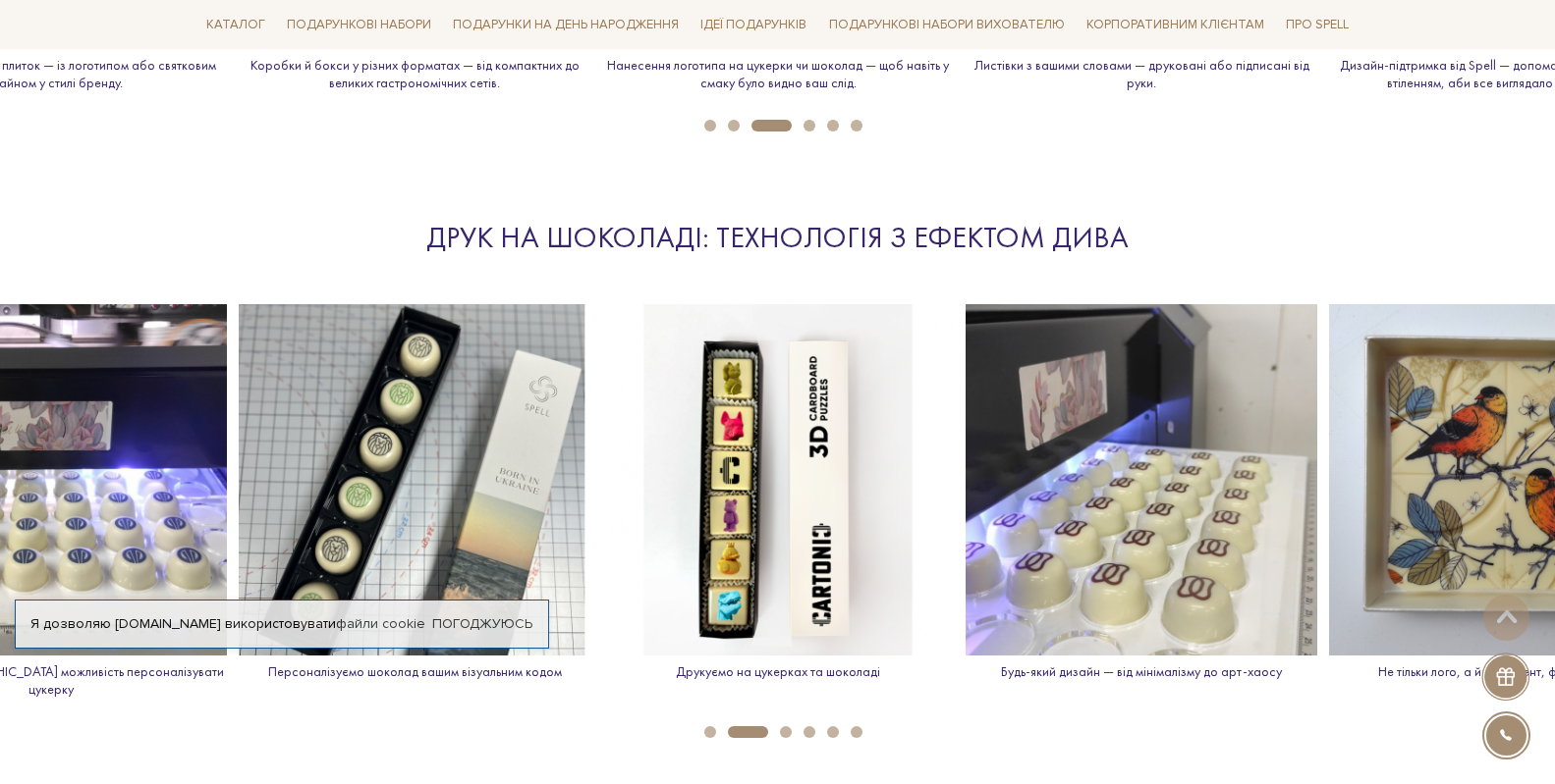
click at [709, 726] on button "1" at bounding box center [710, 732] width 12 height 12
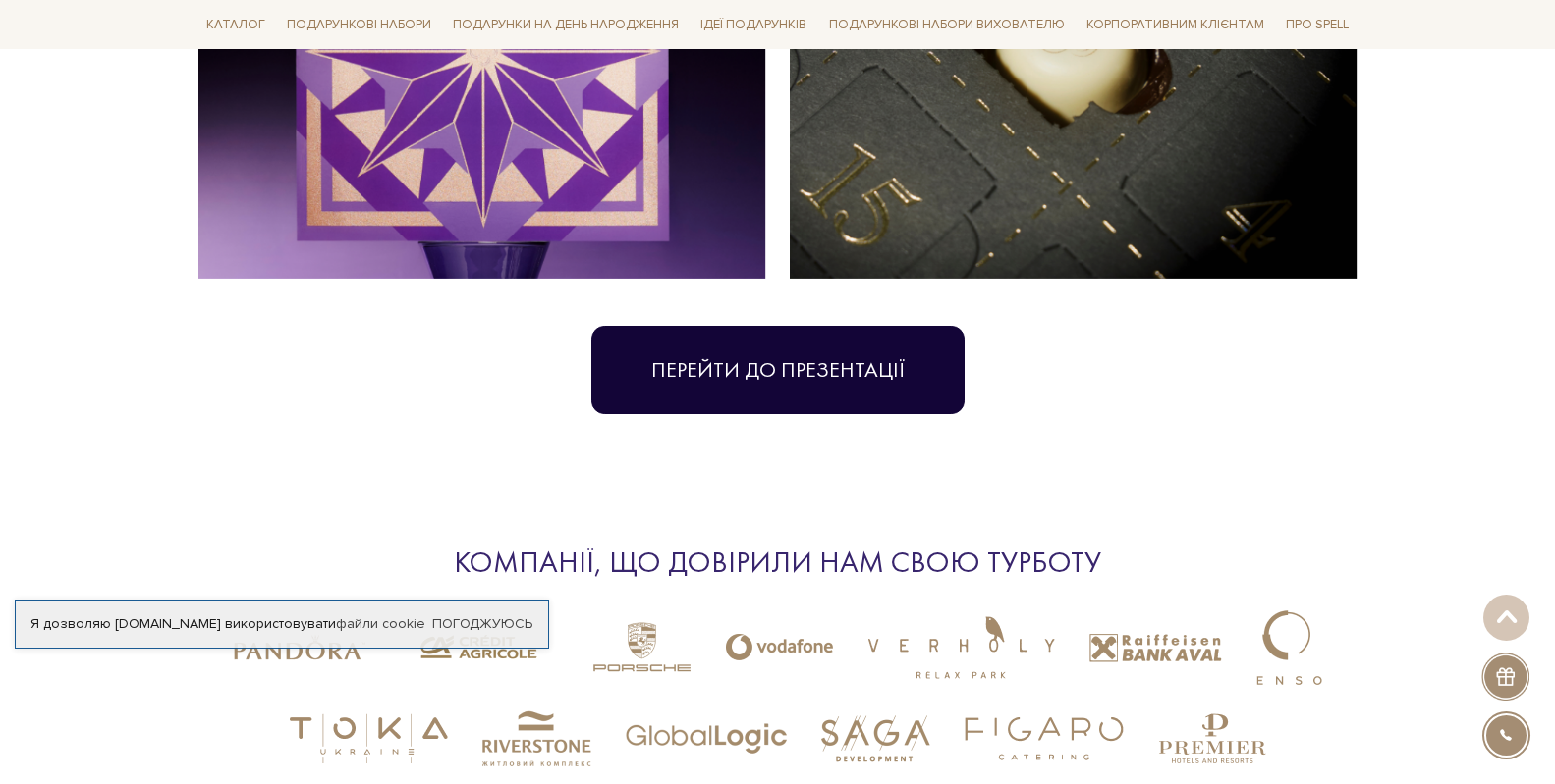
scroll to position [4614, 0]
click at [747, 327] on link "Перейти до презентації" at bounding box center [778, 371] width 373 height 88
